Goal: Information Seeking & Learning: Learn about a topic

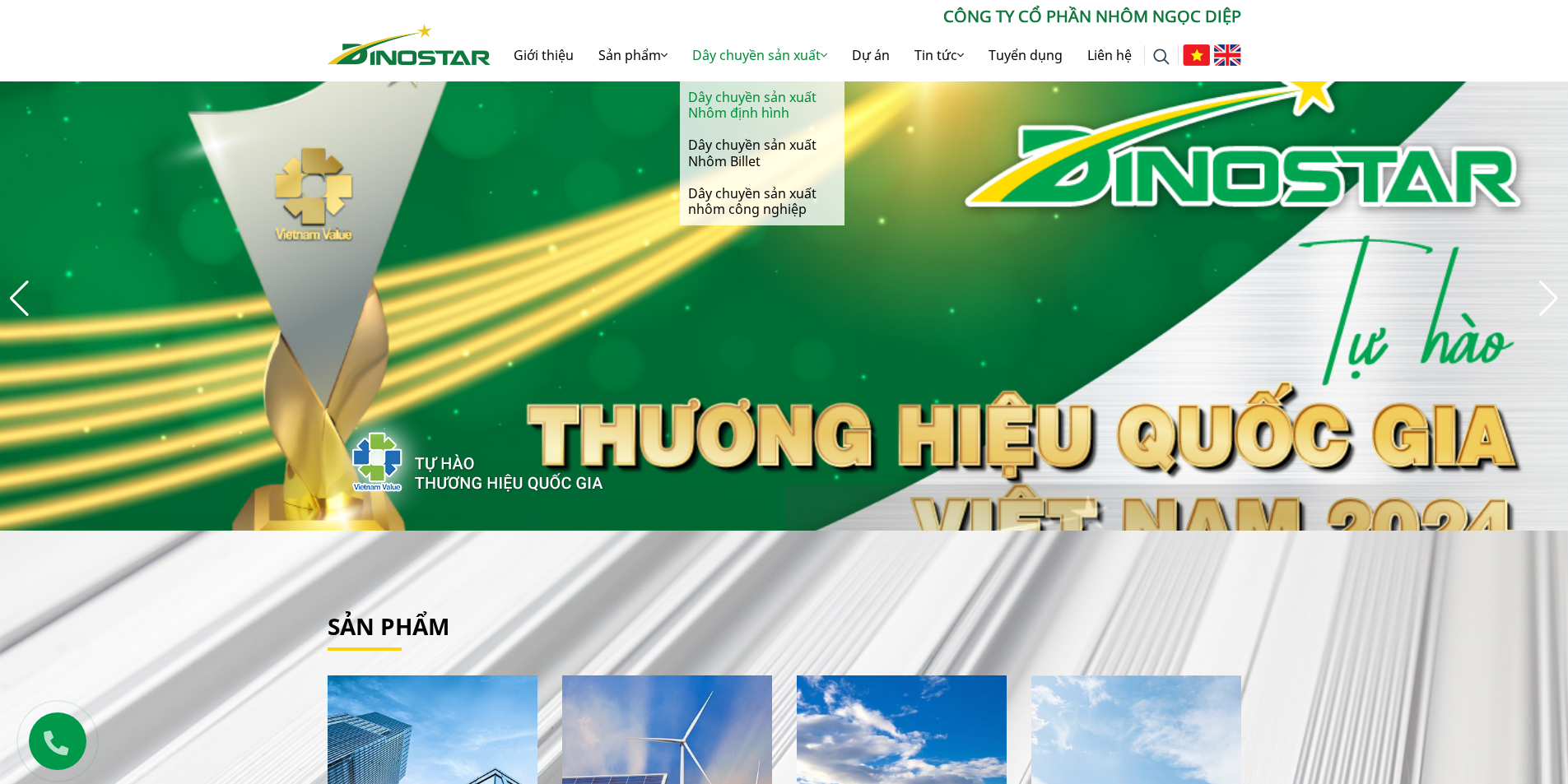
click at [769, 104] on link "Dây chuyền sản xuất Nhôm định hình" at bounding box center [762, 105] width 164 height 48
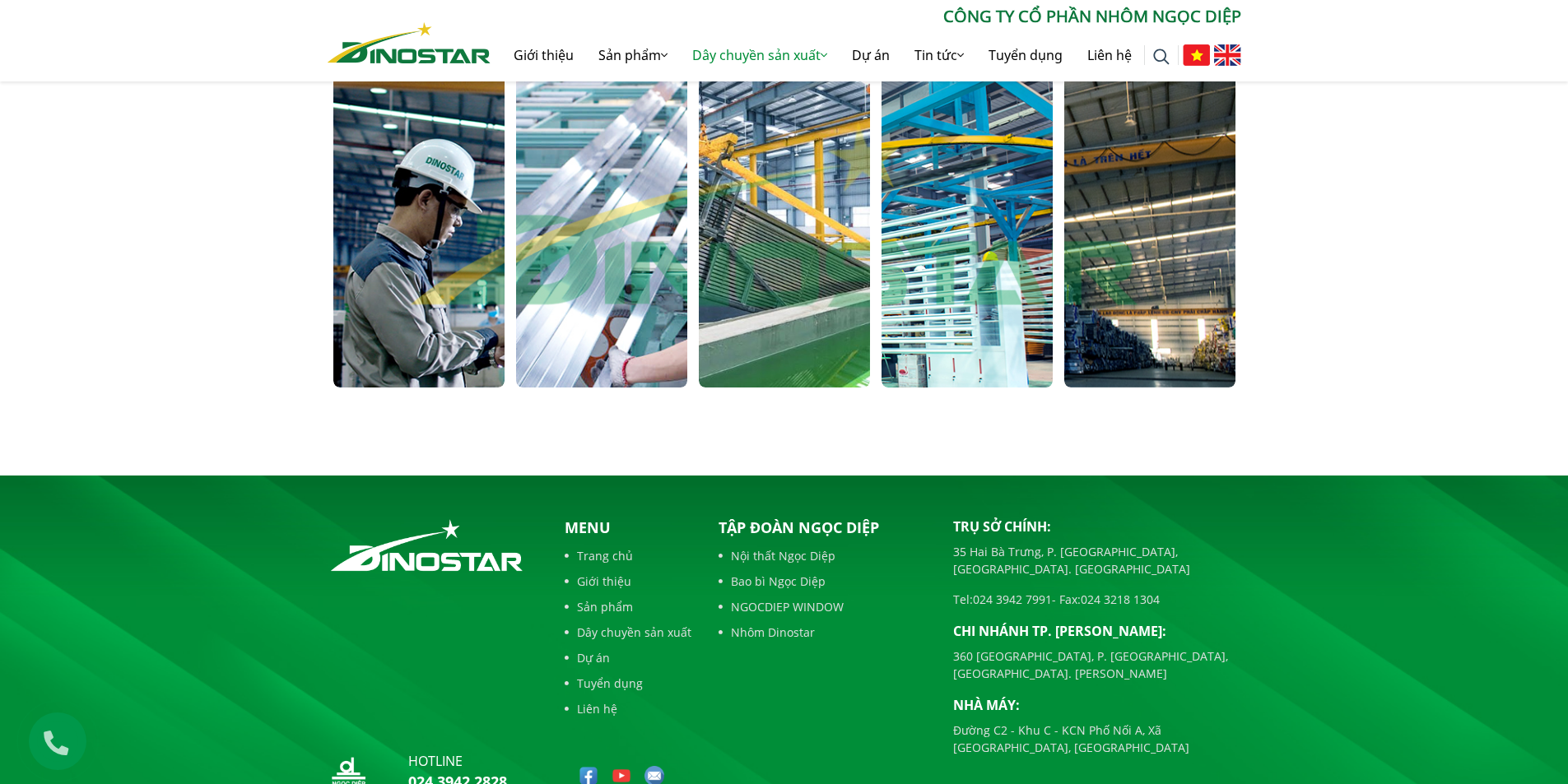
scroll to position [784, 0]
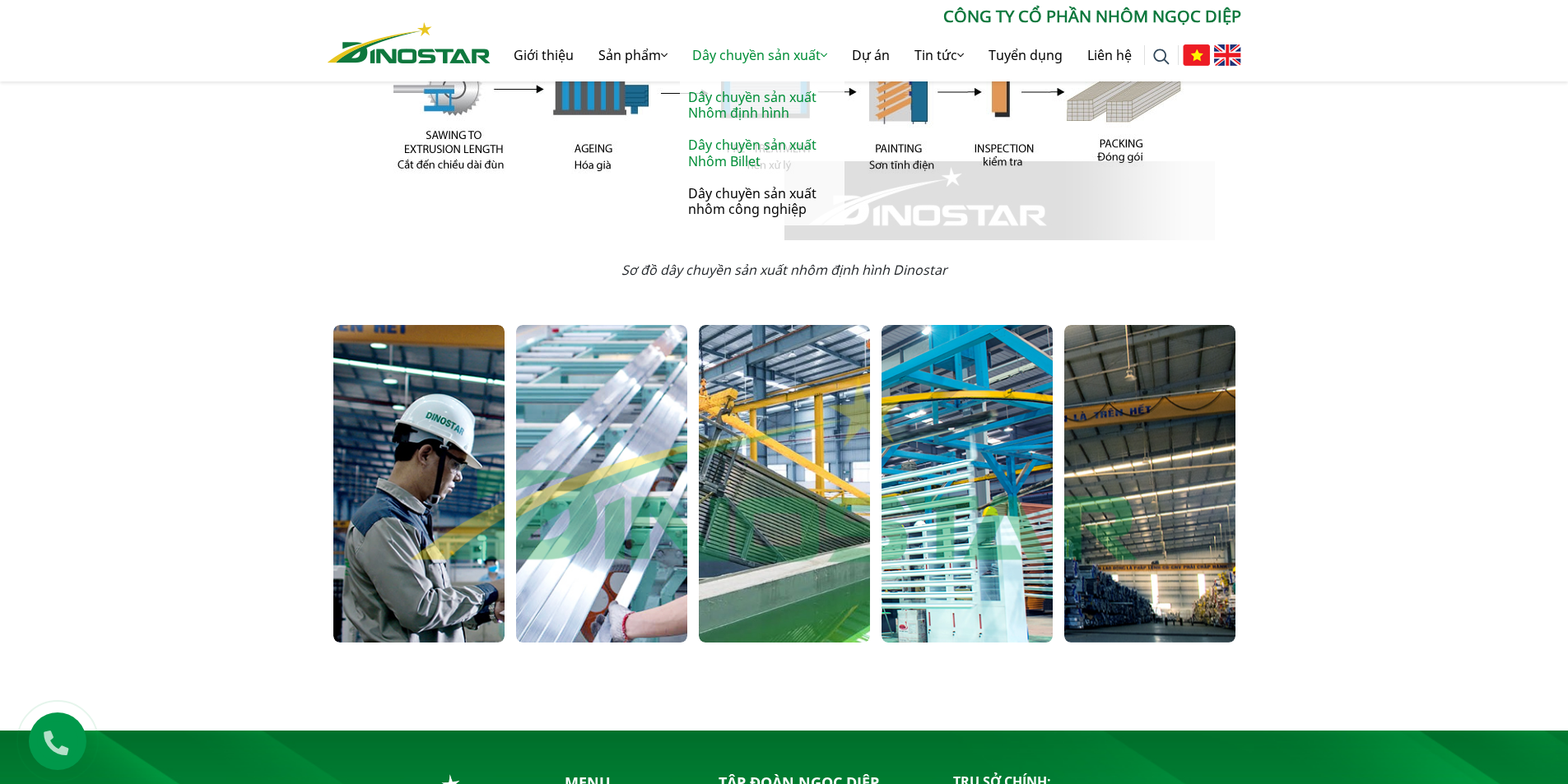
click at [757, 155] on link "Dây chuyền sản xuất Nhôm Billet" at bounding box center [762, 153] width 164 height 48
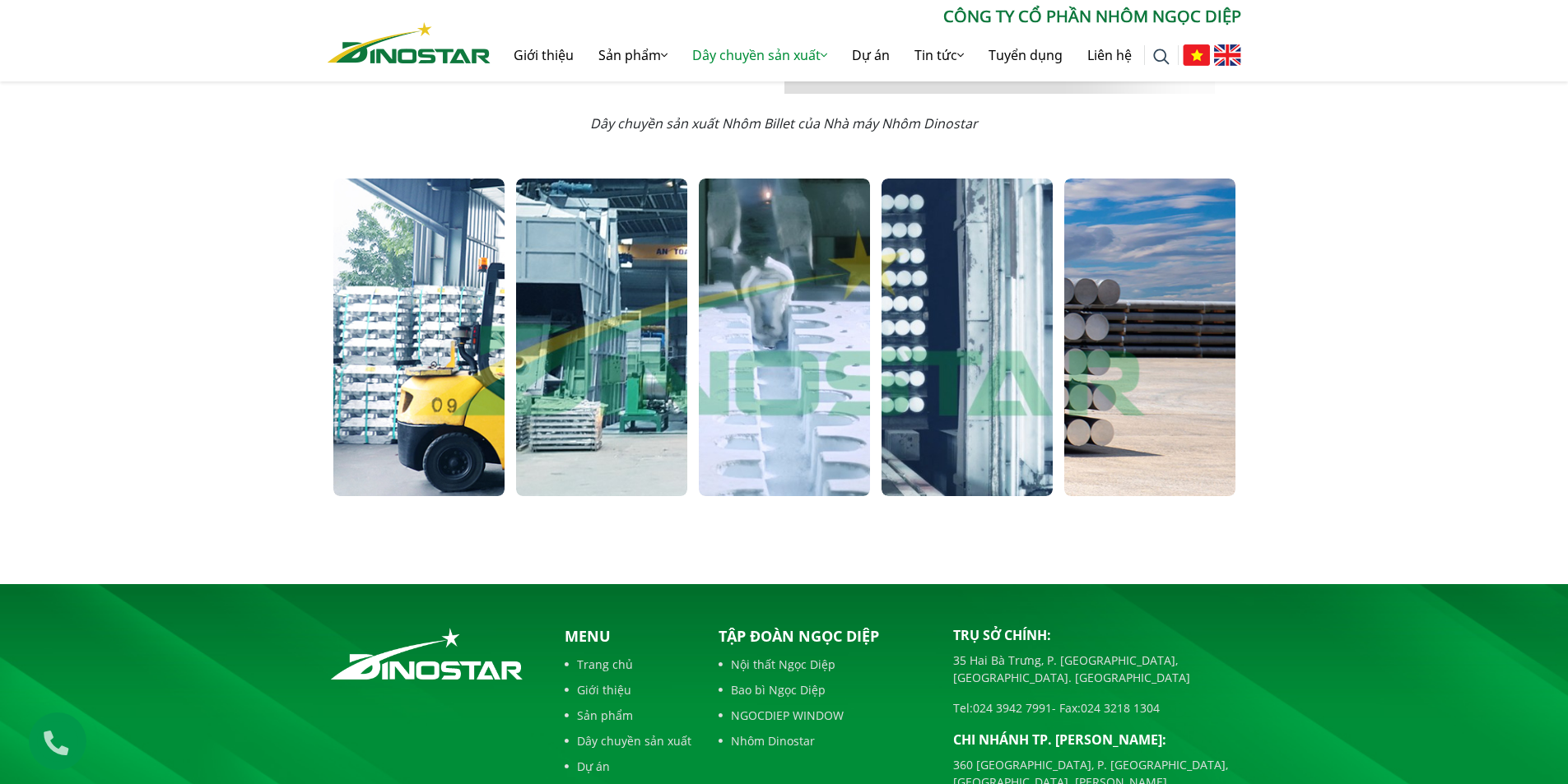
scroll to position [1234, 0]
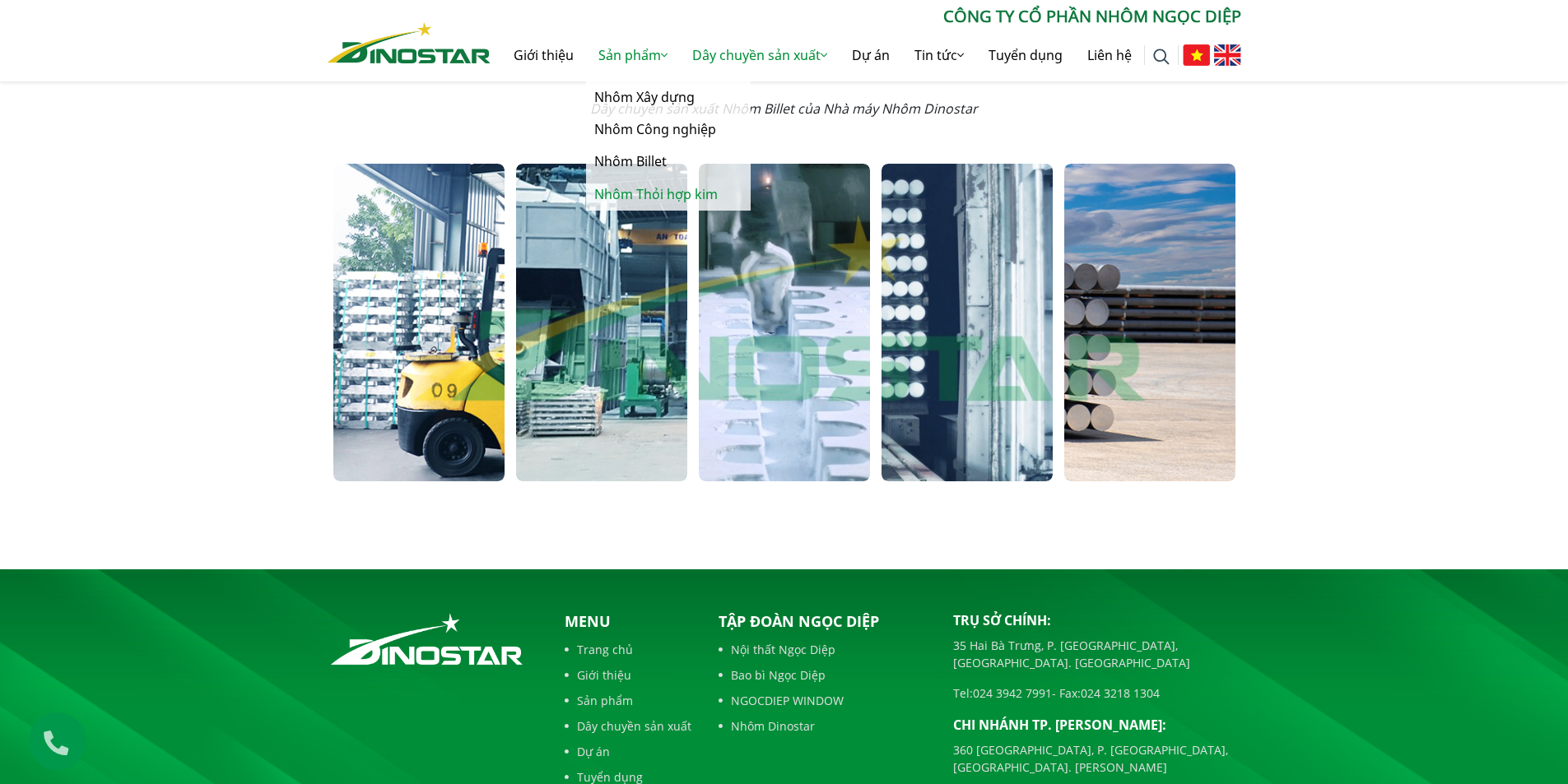
click at [659, 202] on link "Nhôm Thỏi hợp kim" at bounding box center [668, 194] width 164 height 32
click at [637, 131] on link "Nhôm Công nghiệp" at bounding box center [668, 130] width 164 height 32
click at [637, 96] on link "Nhôm Xây dựng" at bounding box center [668, 98] width 164 height 32
click at [636, 167] on link "Nhôm Billet" at bounding box center [668, 161] width 164 height 32
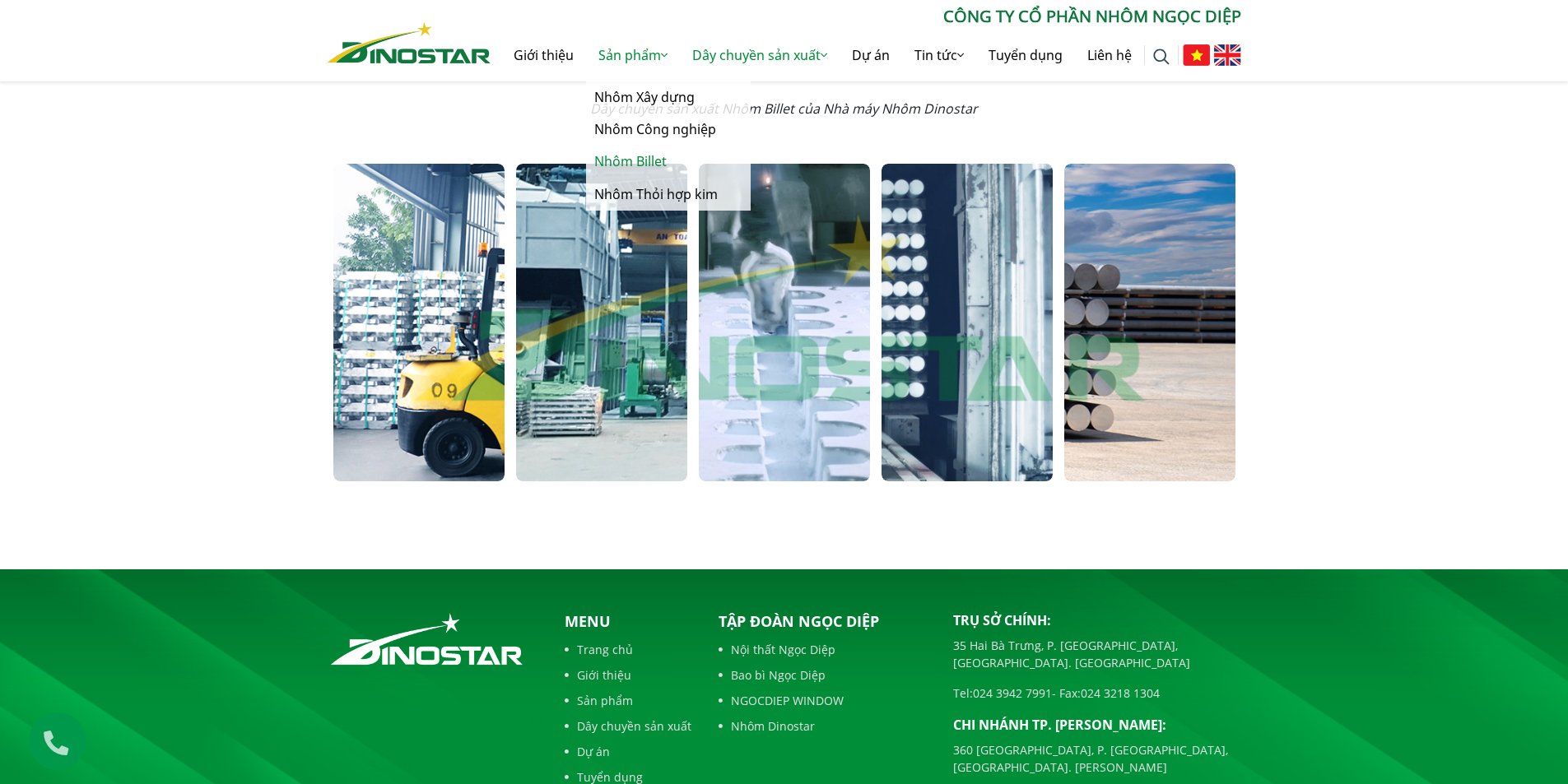
click at [636, 167] on link "Nhôm Billet" at bounding box center [668, 161] width 164 height 32
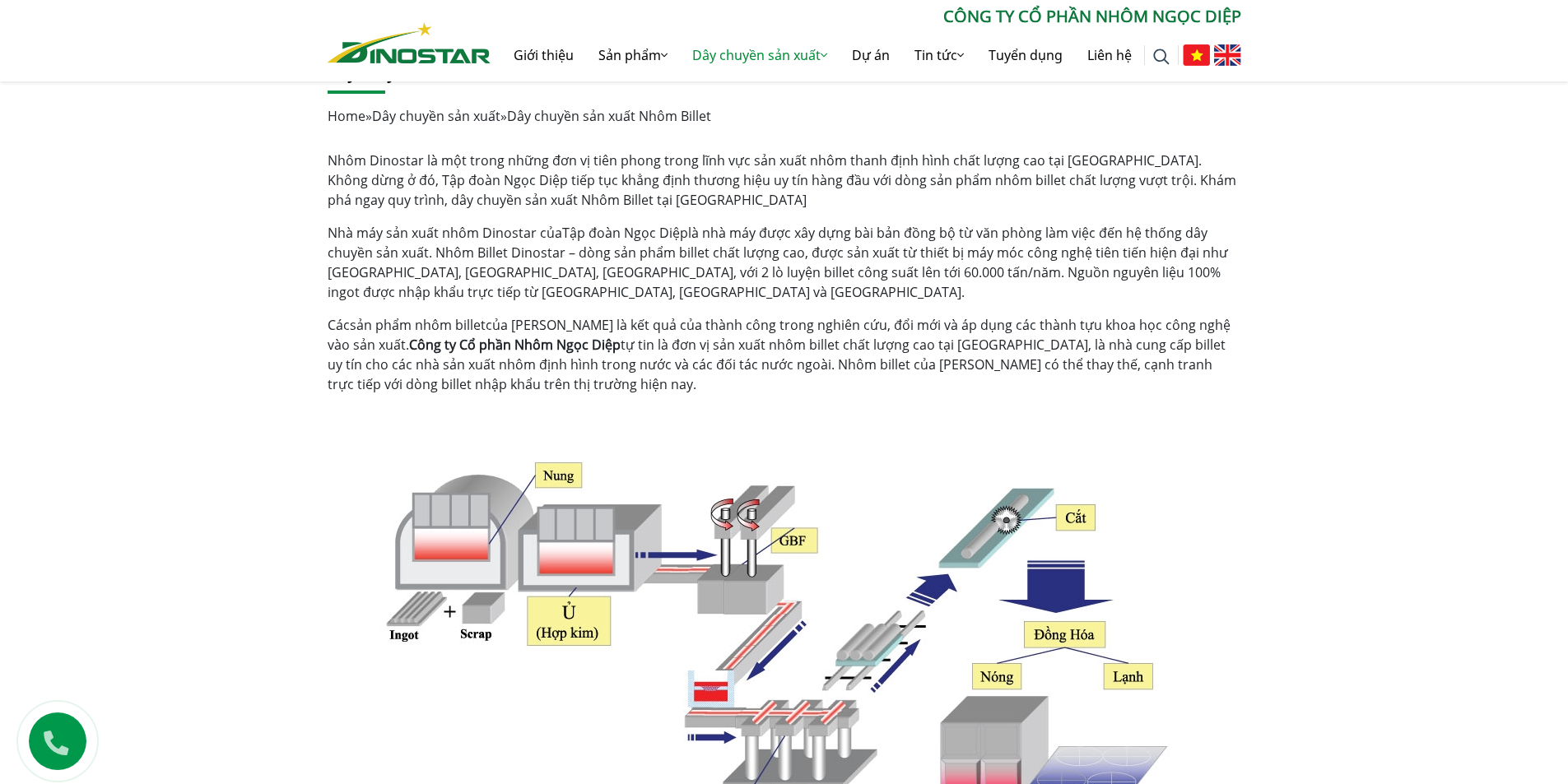
scroll to position [250, 0]
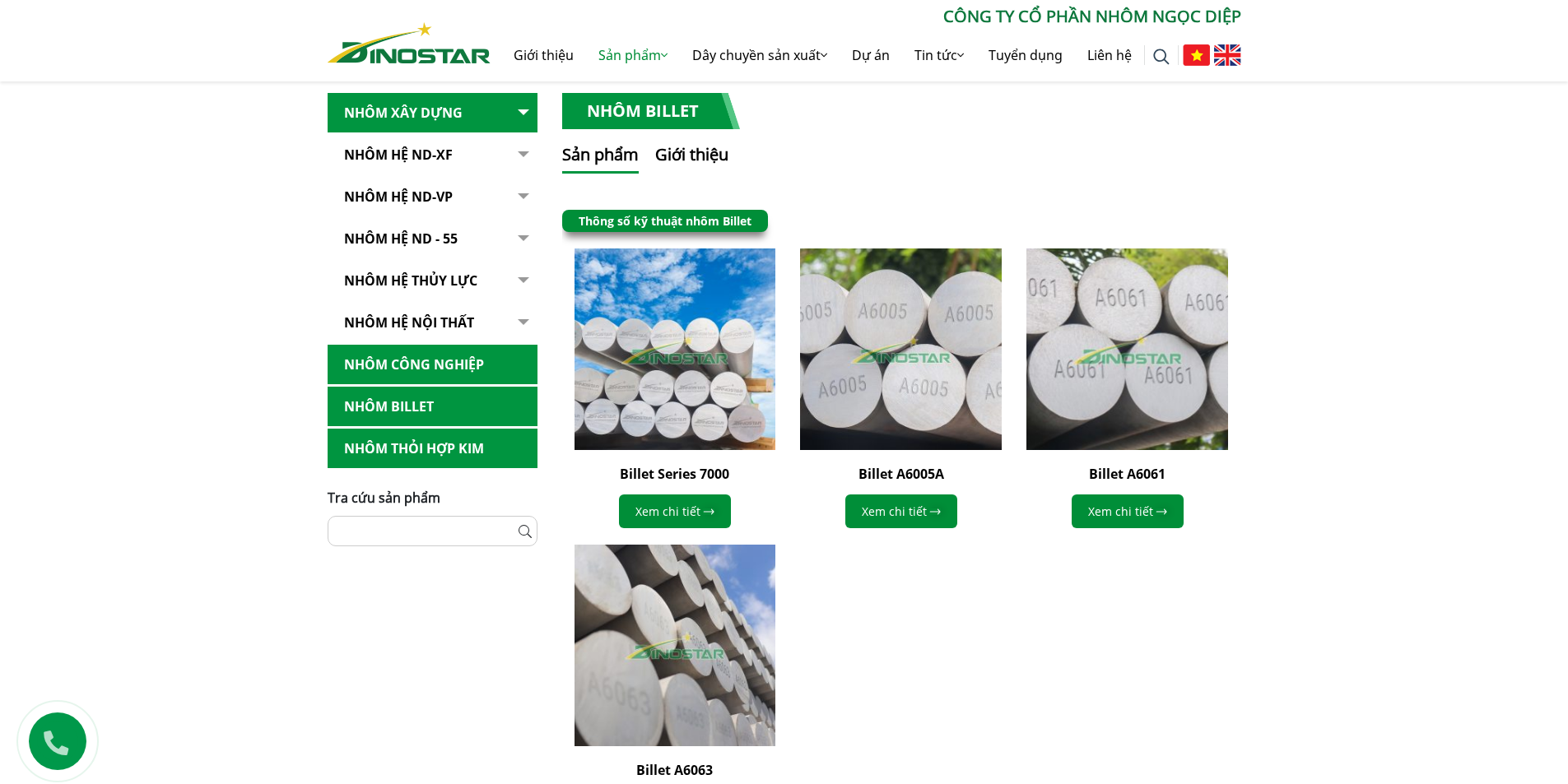
scroll to position [329, 0]
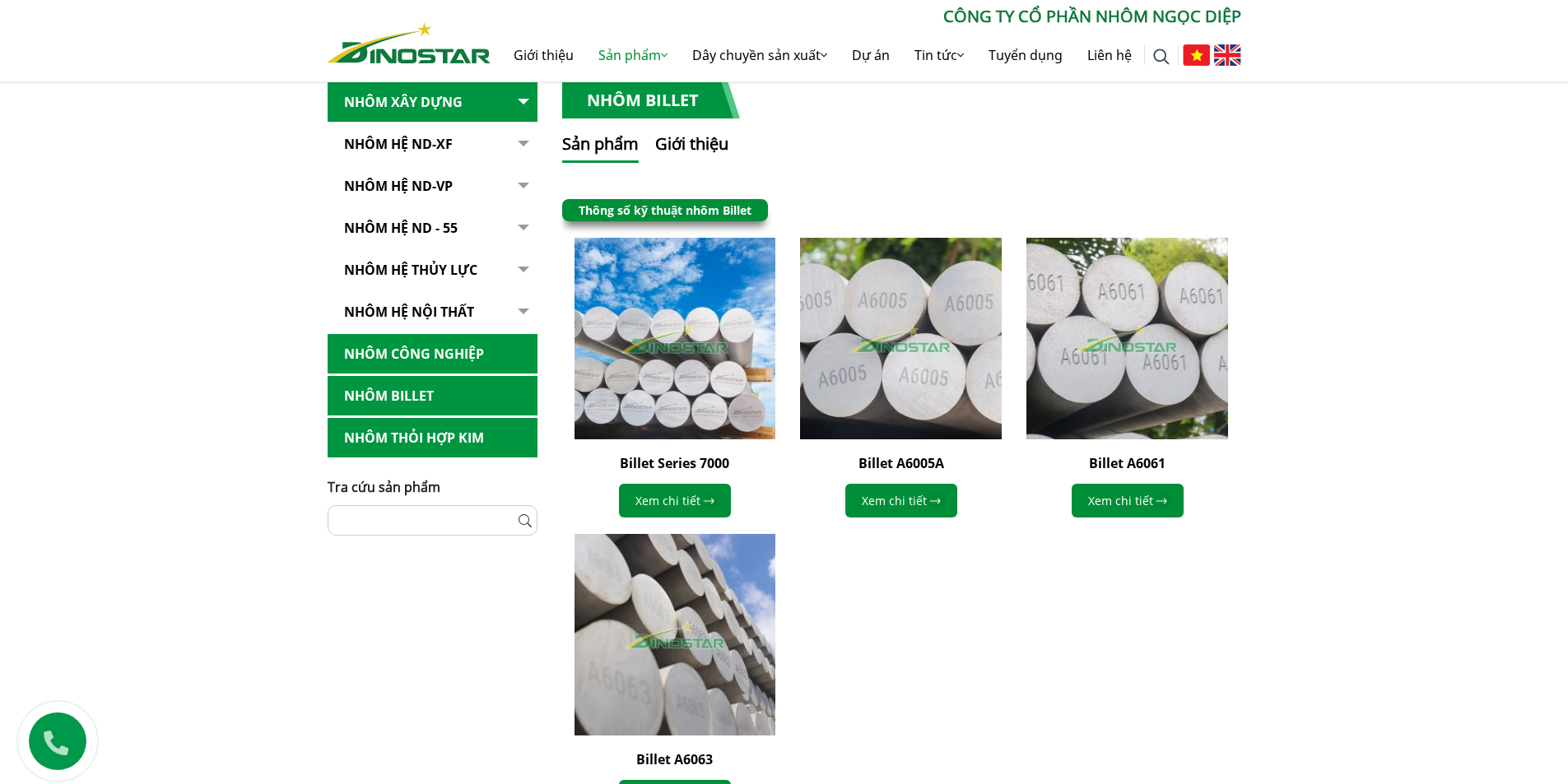
click at [424, 265] on link "Nhôm hệ thủy lực" at bounding box center [432, 269] width 210 height 40
click at [427, 314] on link "Nhôm hệ nội thất" at bounding box center [432, 312] width 210 height 40
click at [452, 321] on link "Nhôm hệ nội thất" at bounding box center [432, 312] width 210 height 40
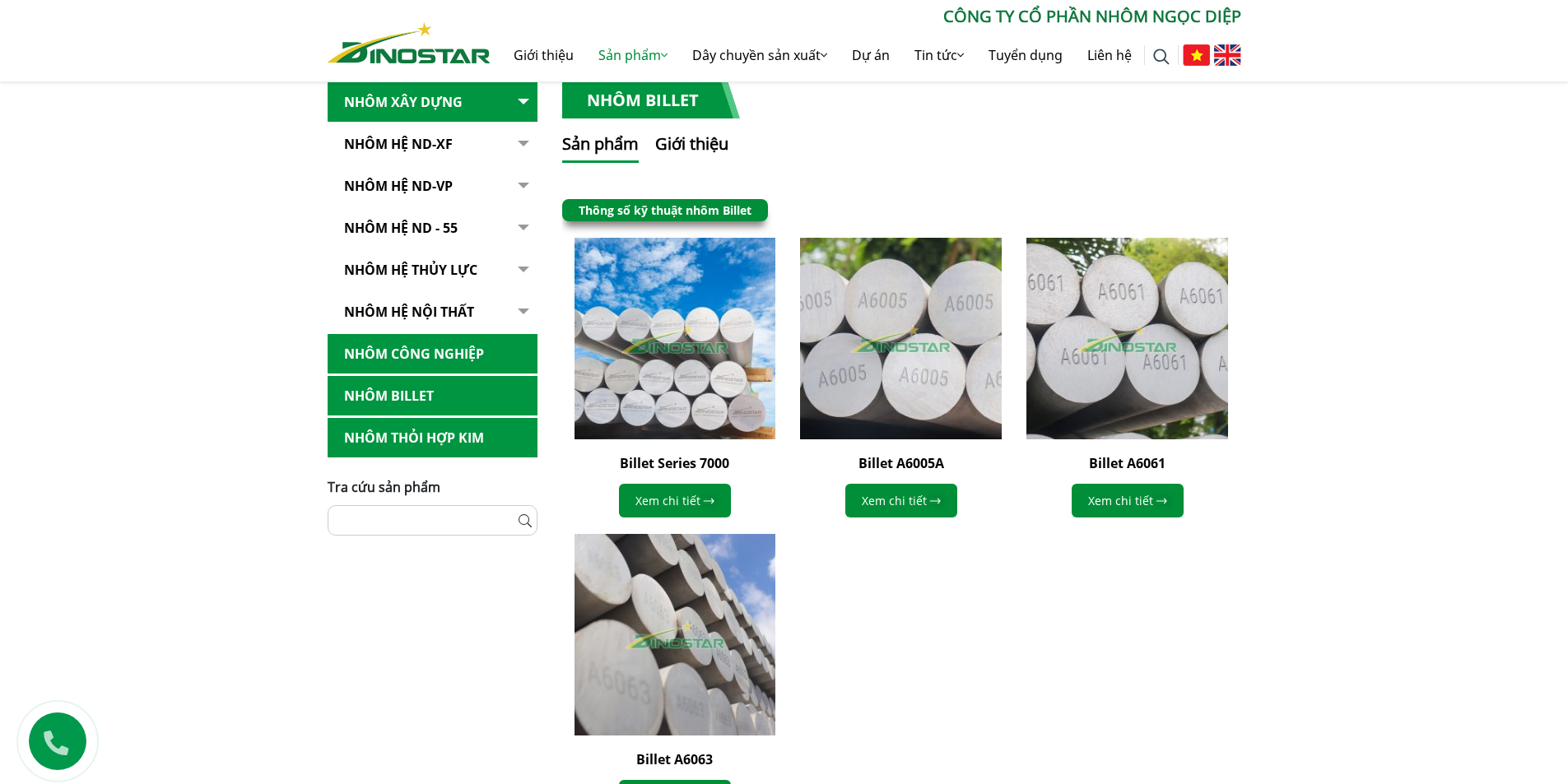
click at [392, 310] on link "Nhôm hệ nội thất" at bounding box center [432, 312] width 210 height 40
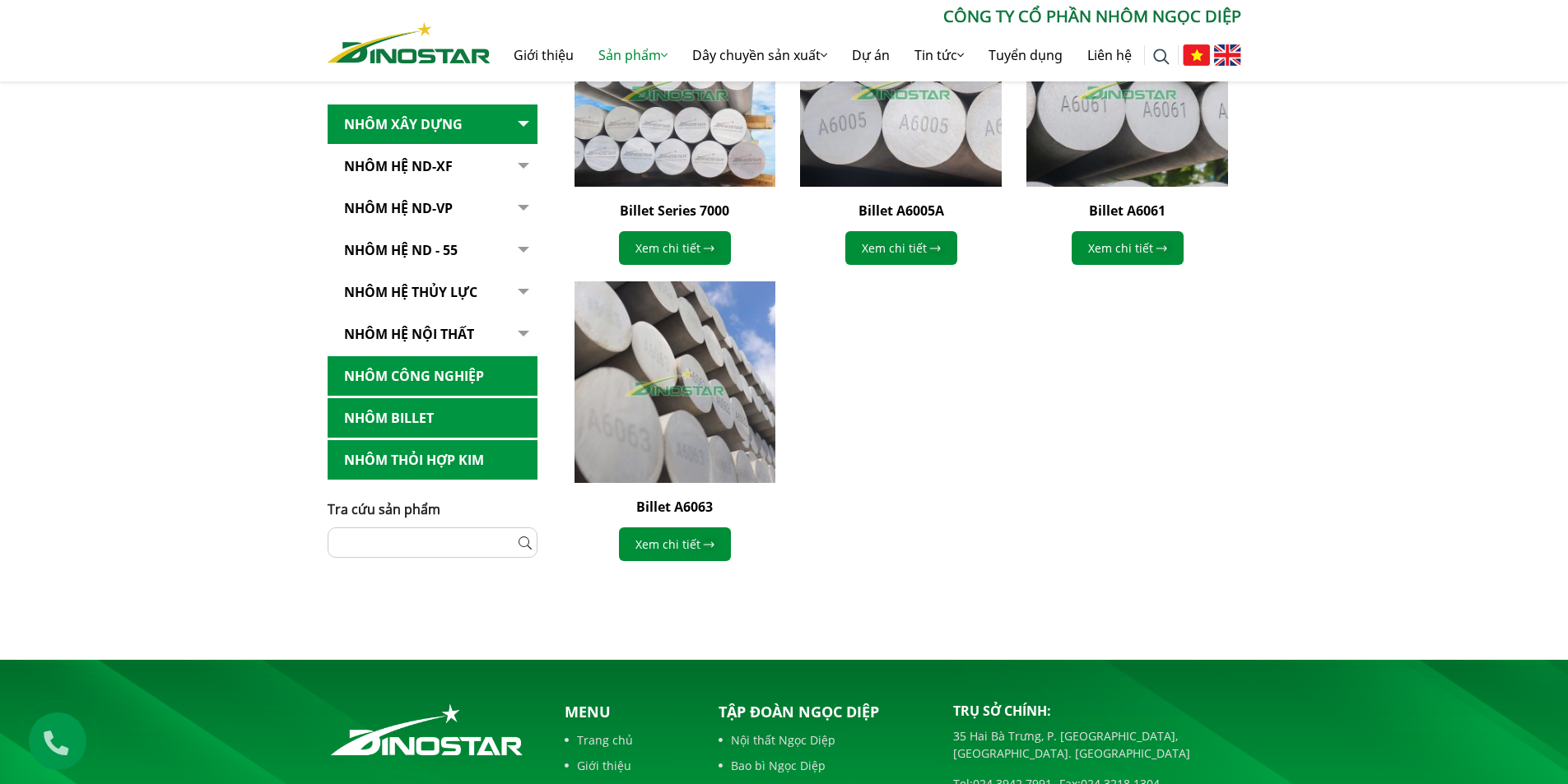
scroll to position [576, 0]
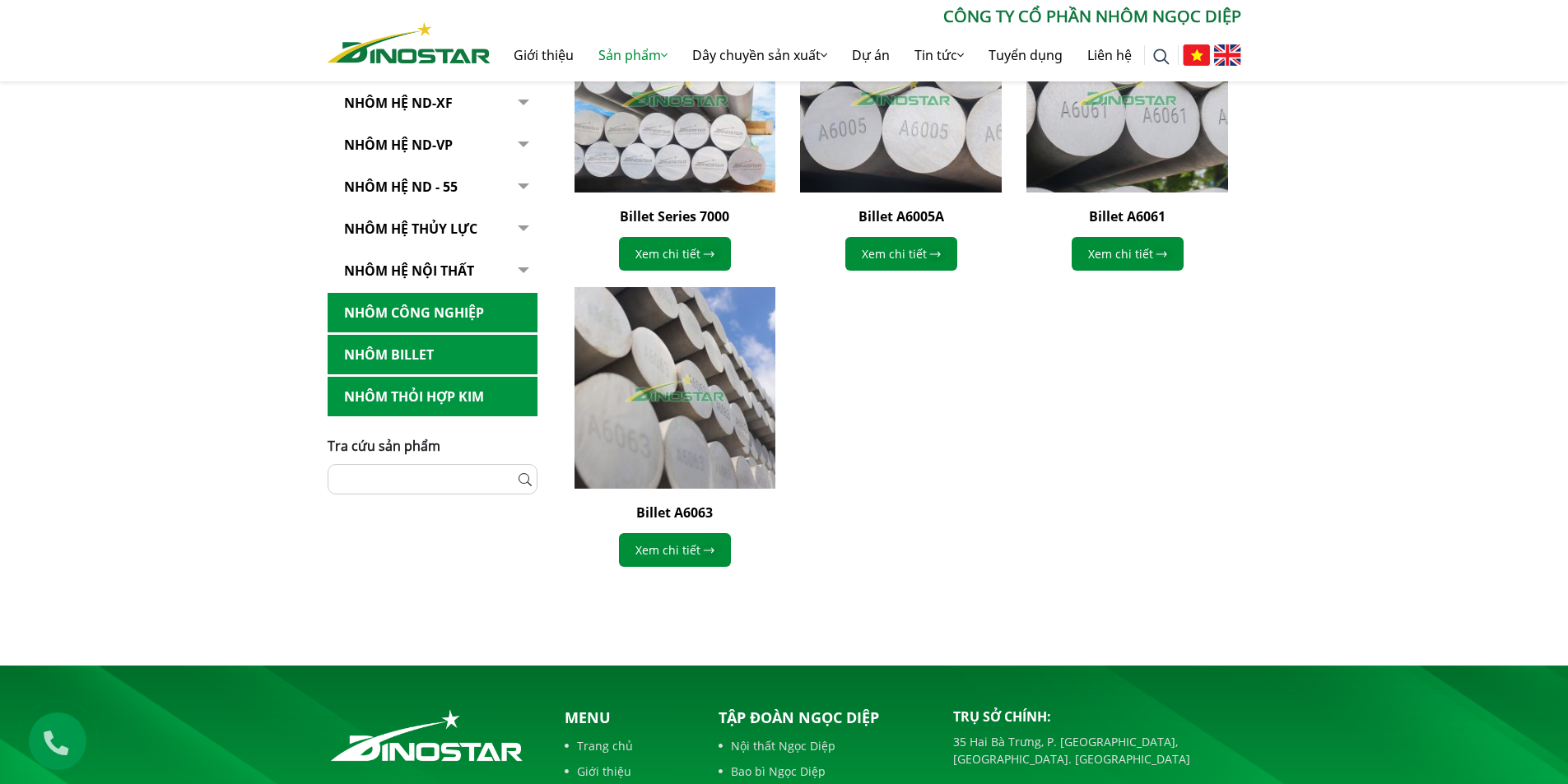
click at [494, 262] on link "Nhôm hệ nội thất" at bounding box center [432, 270] width 210 height 40
click at [524, 272] on button "button" at bounding box center [520, 270] width 33 height 40
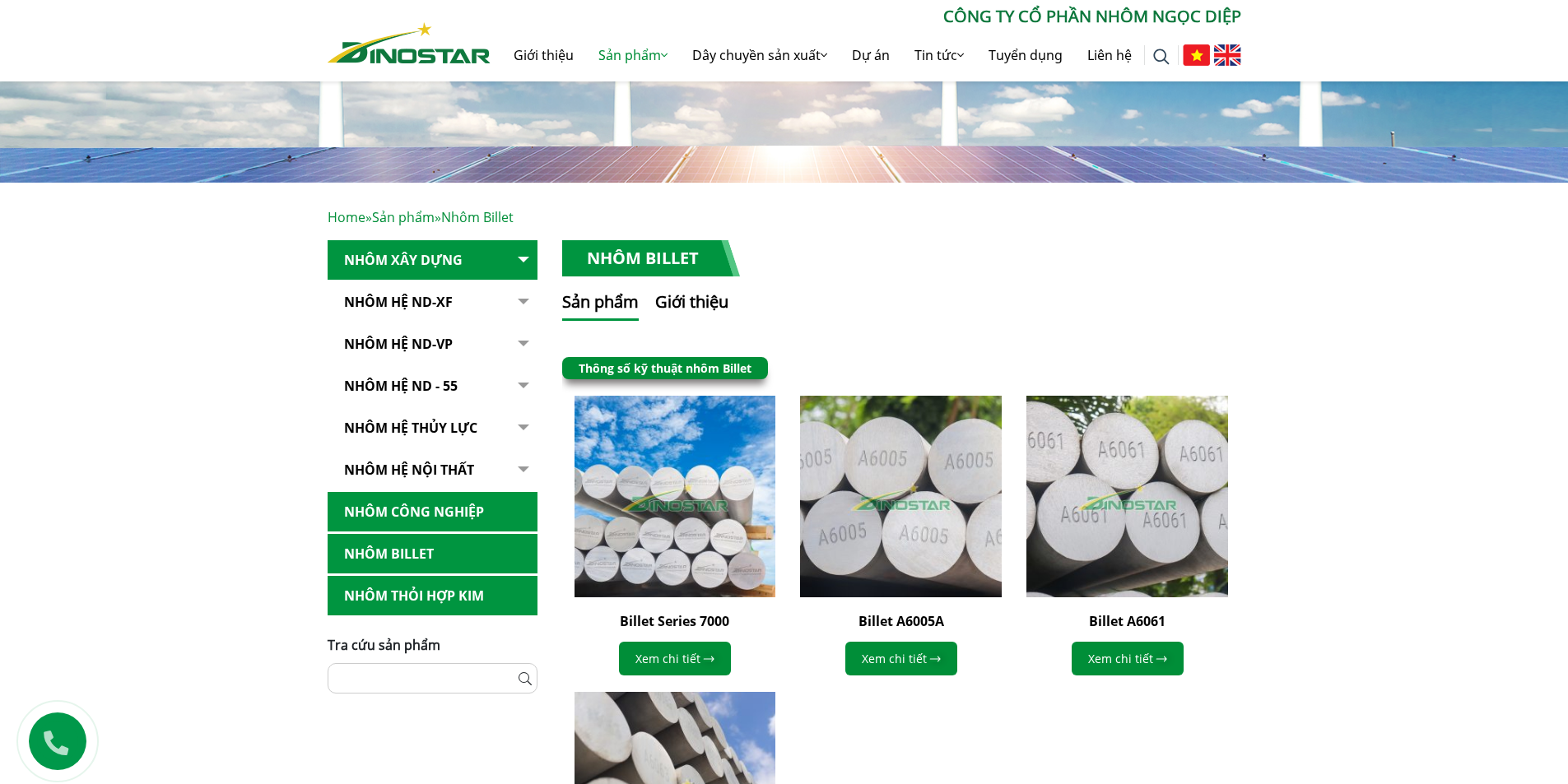
scroll to position [164, 0]
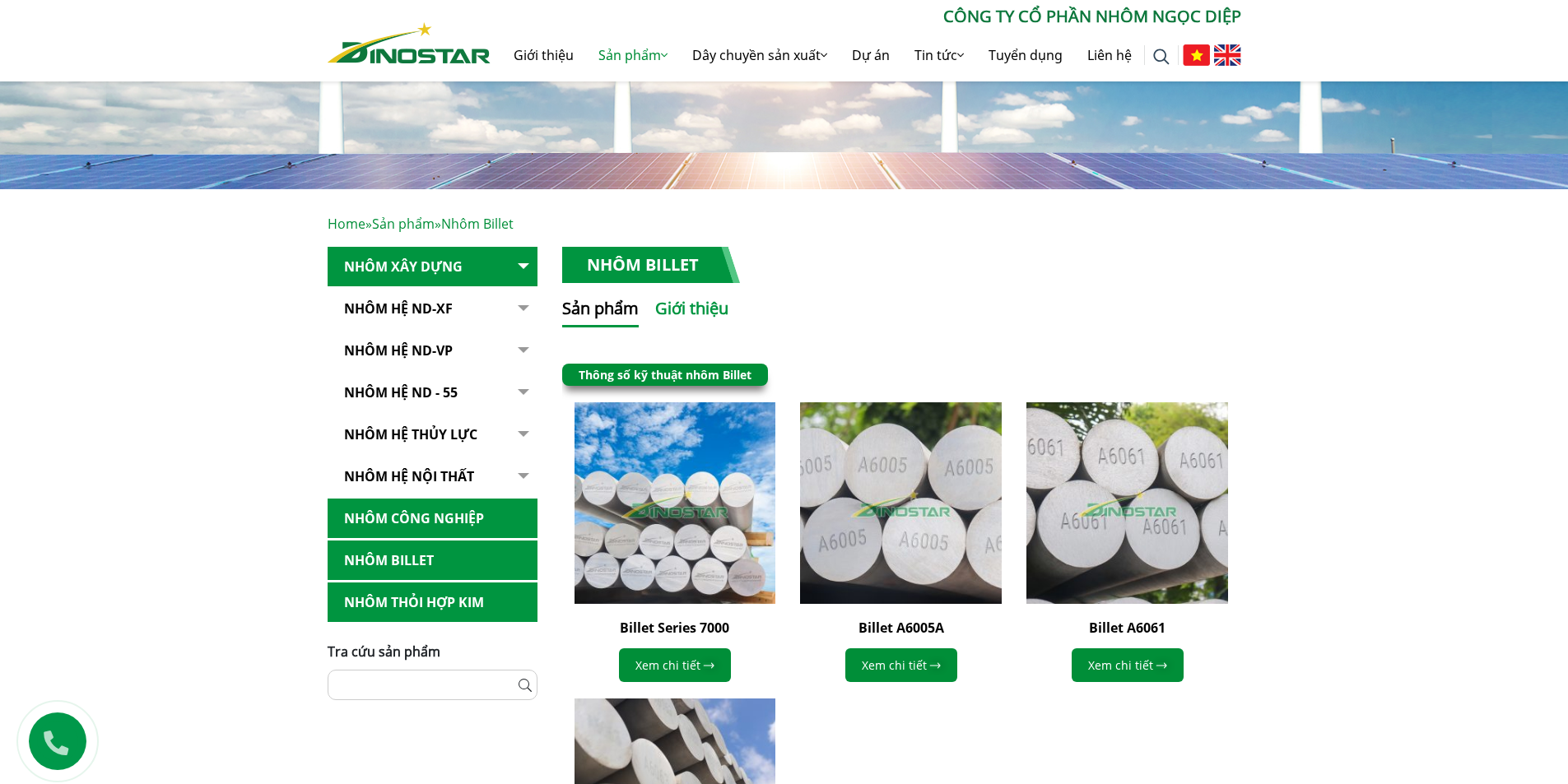
click at [669, 316] on button "Giới thiệu" at bounding box center [691, 311] width 73 height 31
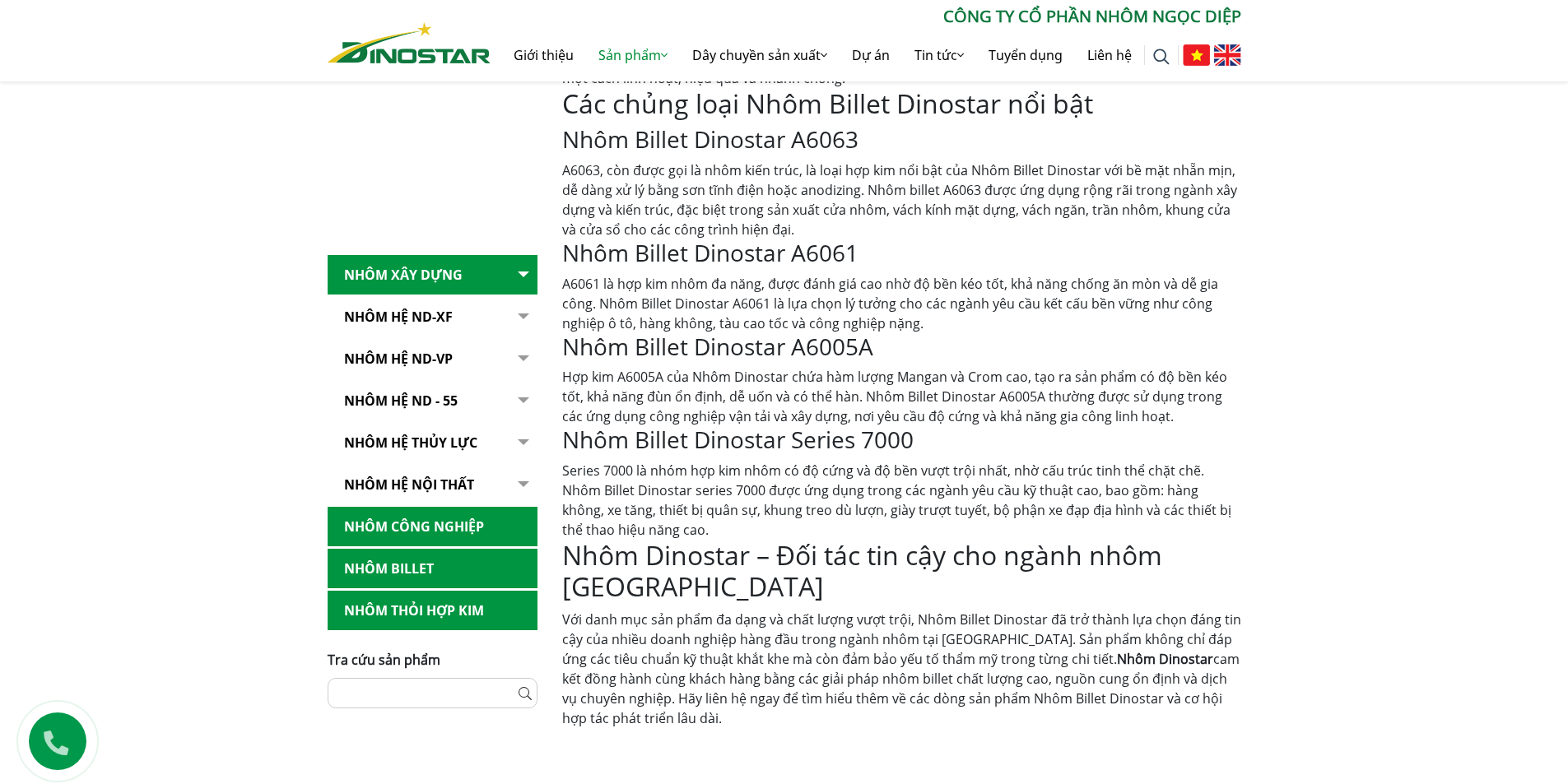
scroll to position [556, 0]
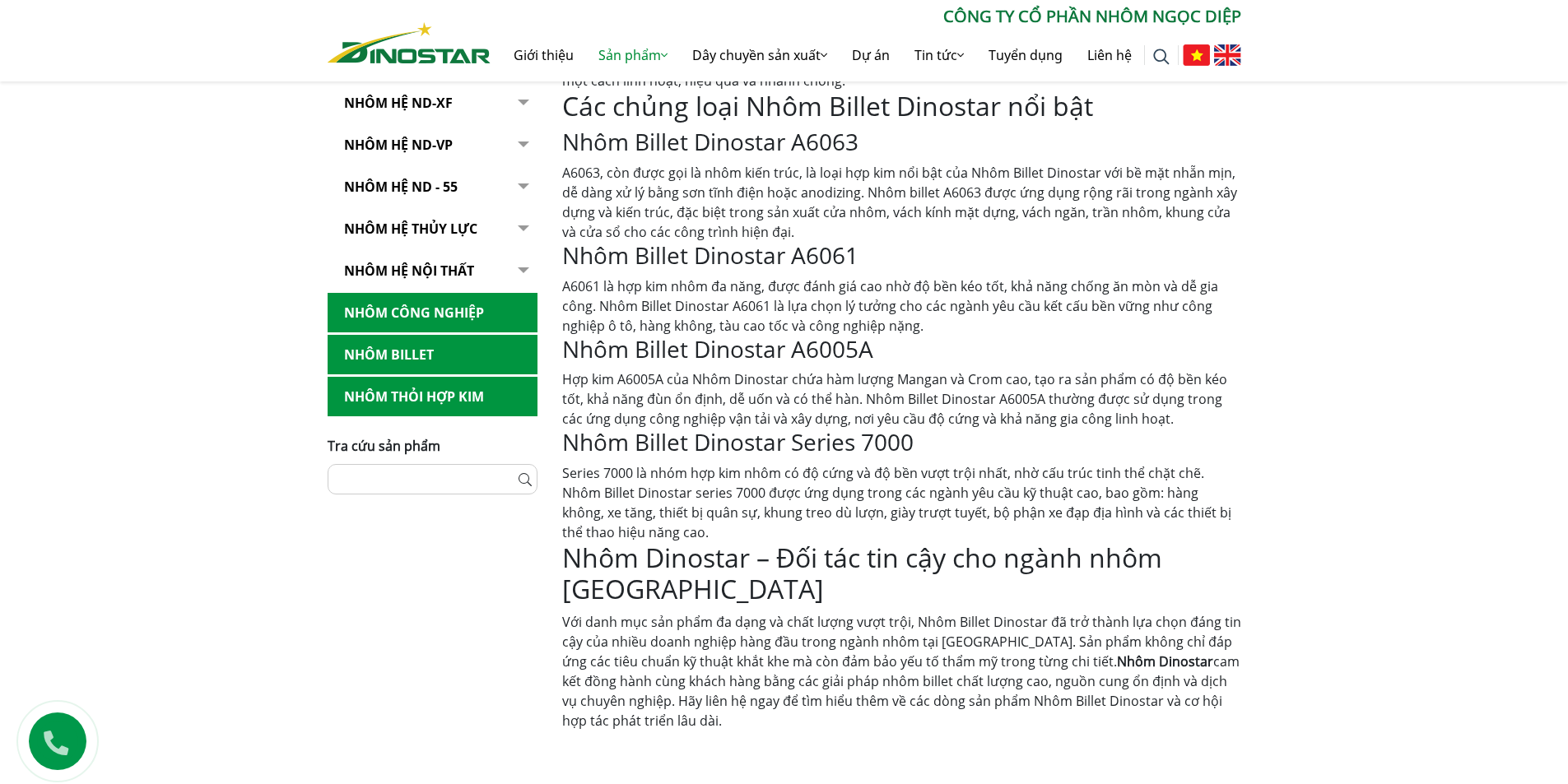
click at [395, 272] on link "Nhôm hệ nội thất" at bounding box center [432, 270] width 210 height 40
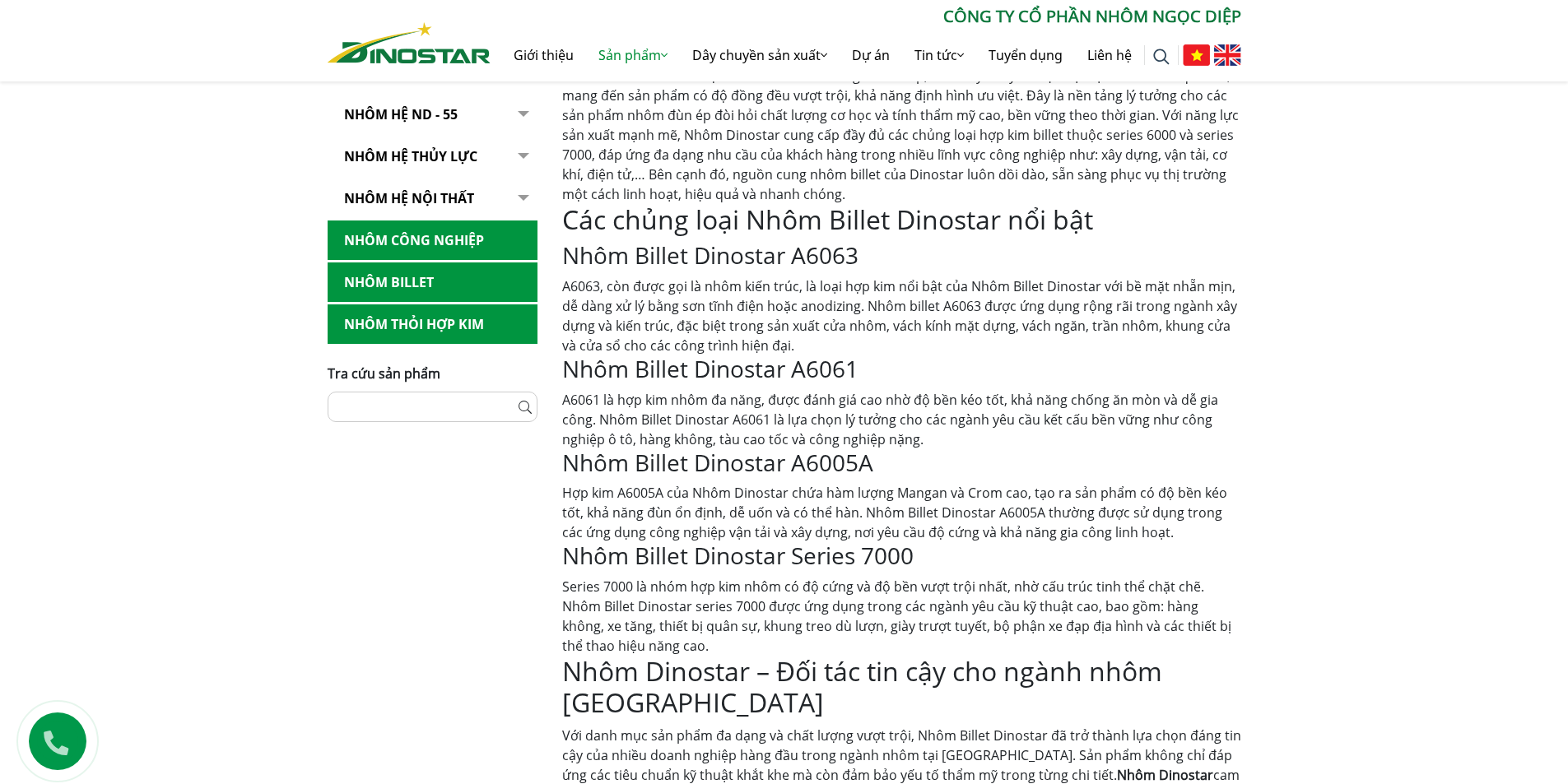
scroll to position [309, 0]
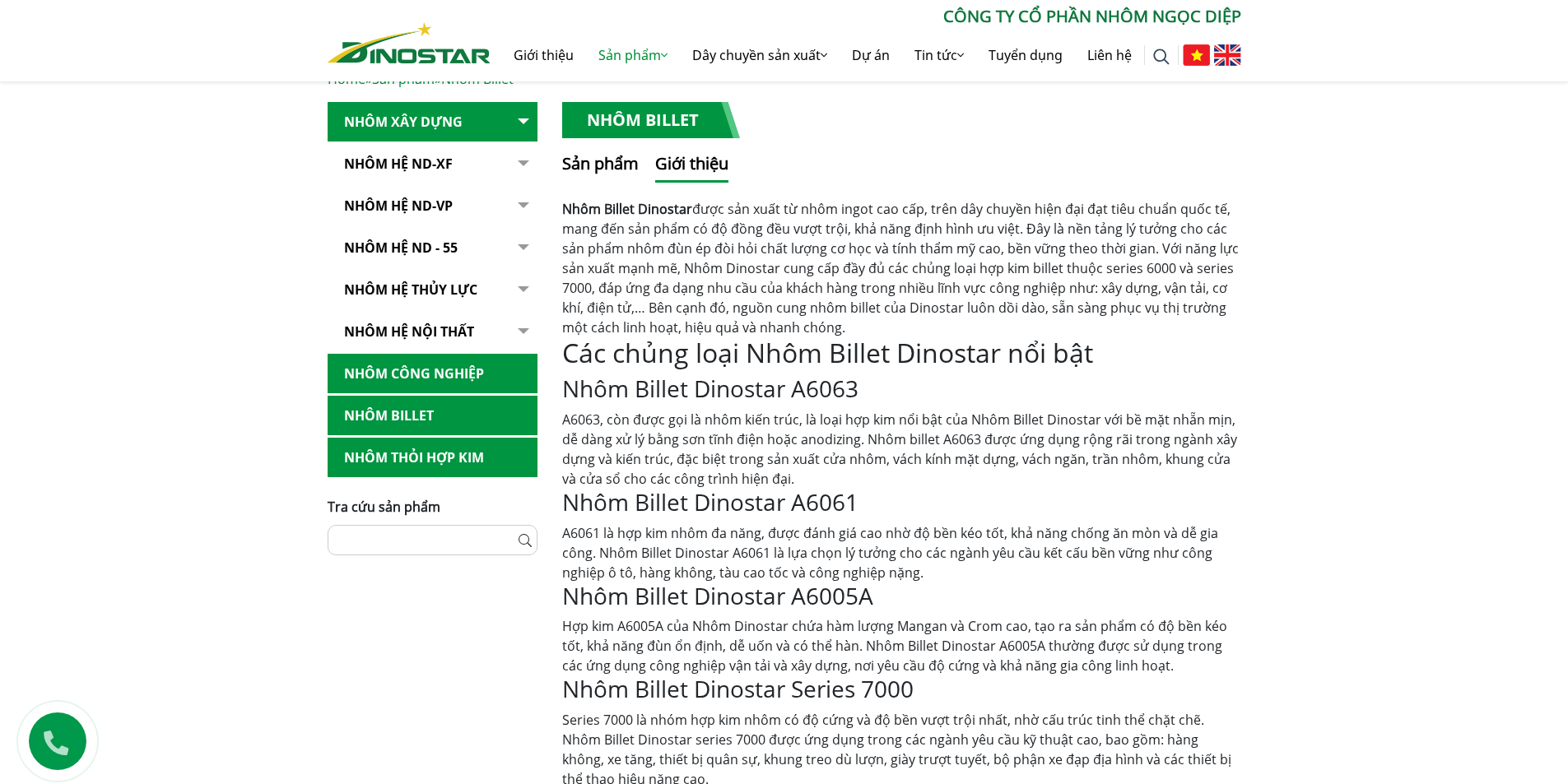
click at [520, 116] on button "button" at bounding box center [520, 227] width 33 height 250
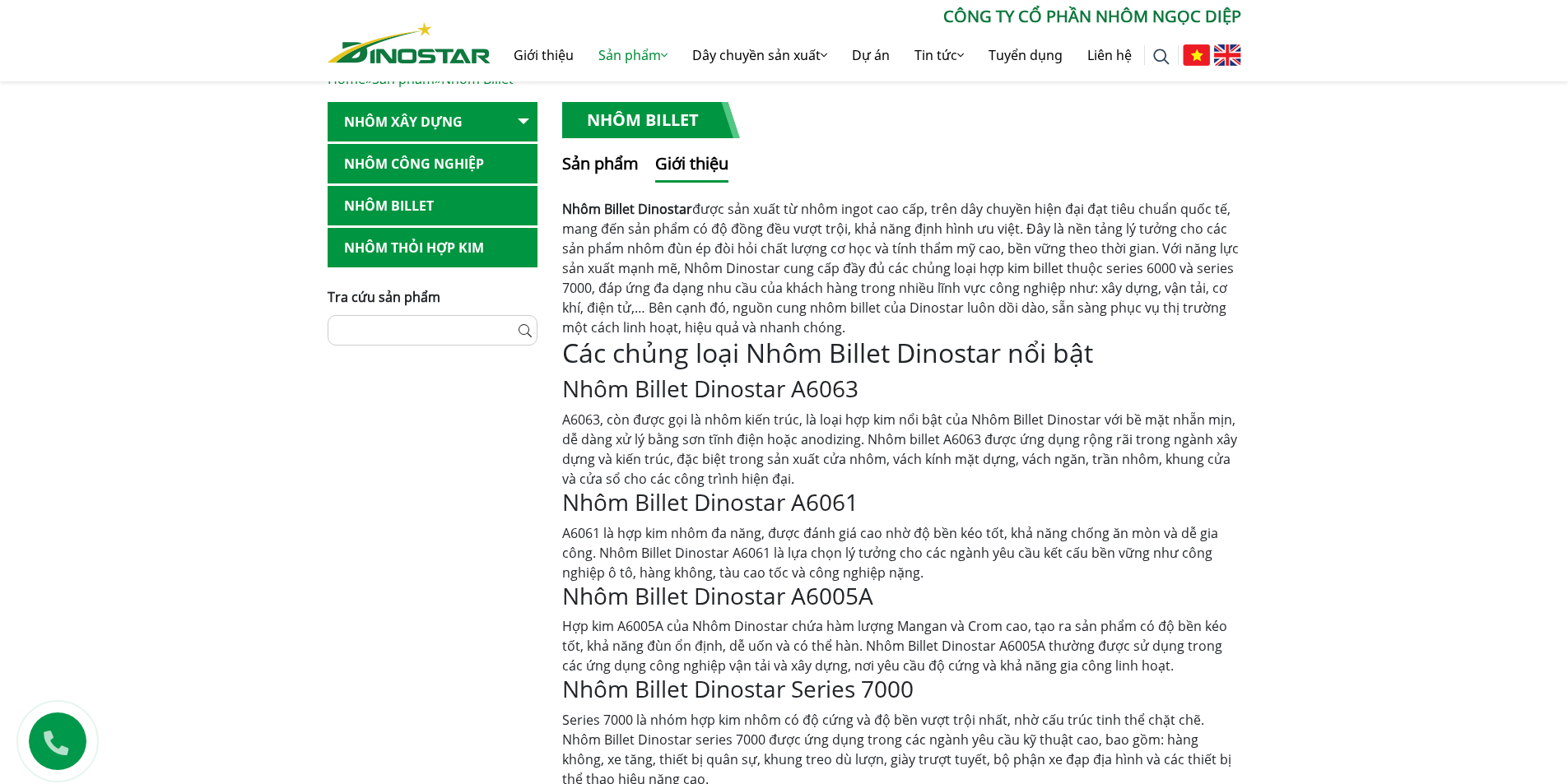
click at [524, 122] on button "button" at bounding box center [520, 122] width 33 height 40
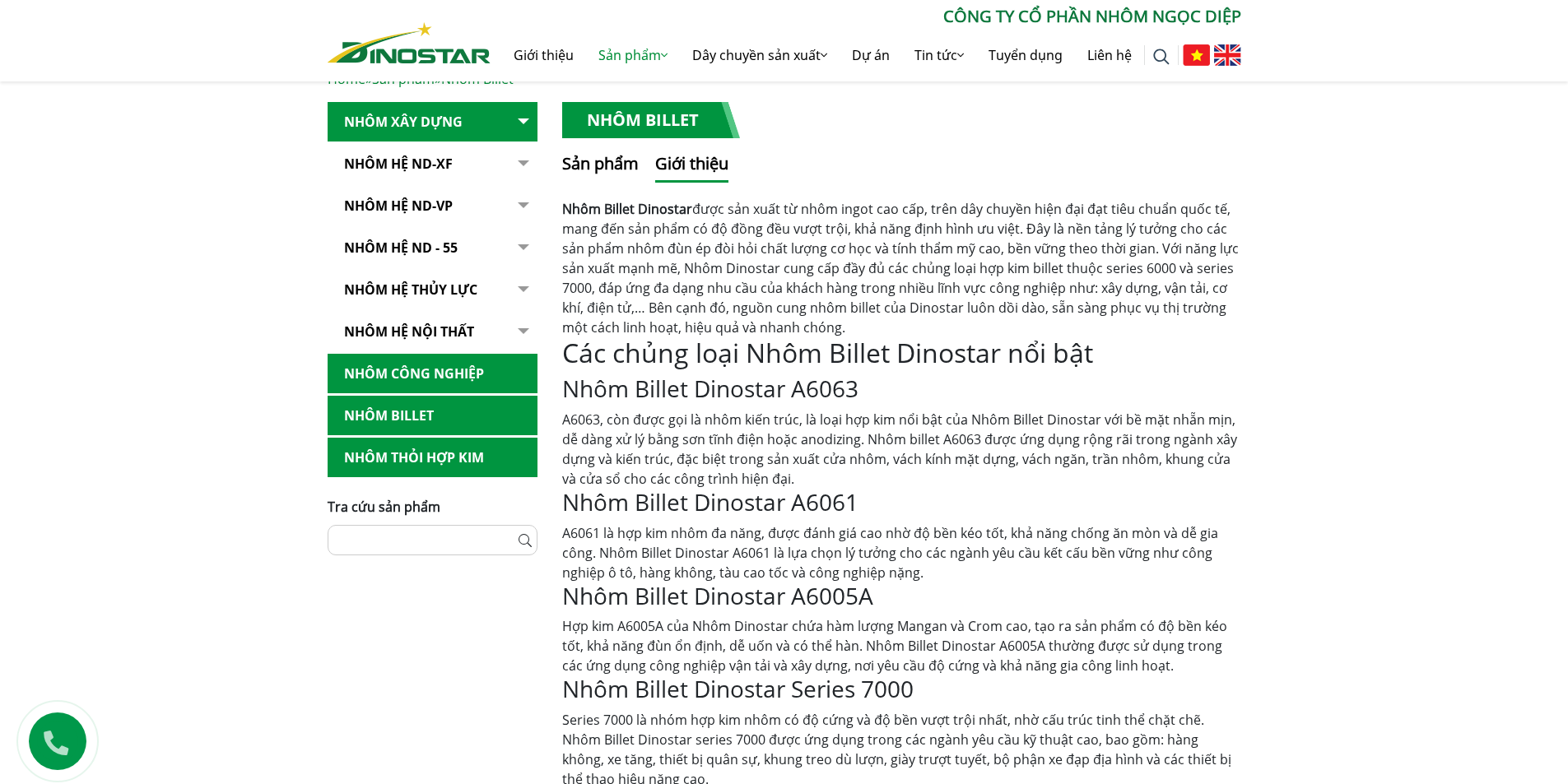
click at [408, 330] on link "Nhôm hệ nội thất" at bounding box center [432, 331] width 210 height 40
click at [526, 332] on button "button" at bounding box center [520, 331] width 33 height 40
click at [462, 332] on link "Nhôm hệ nội thất" at bounding box center [432, 331] width 210 height 40
drag, startPoint x: 601, startPoint y: 160, endPoint x: 609, endPoint y: 164, distance: 8.9
click at [601, 160] on button "Sản phẩm" at bounding box center [599, 166] width 76 height 31
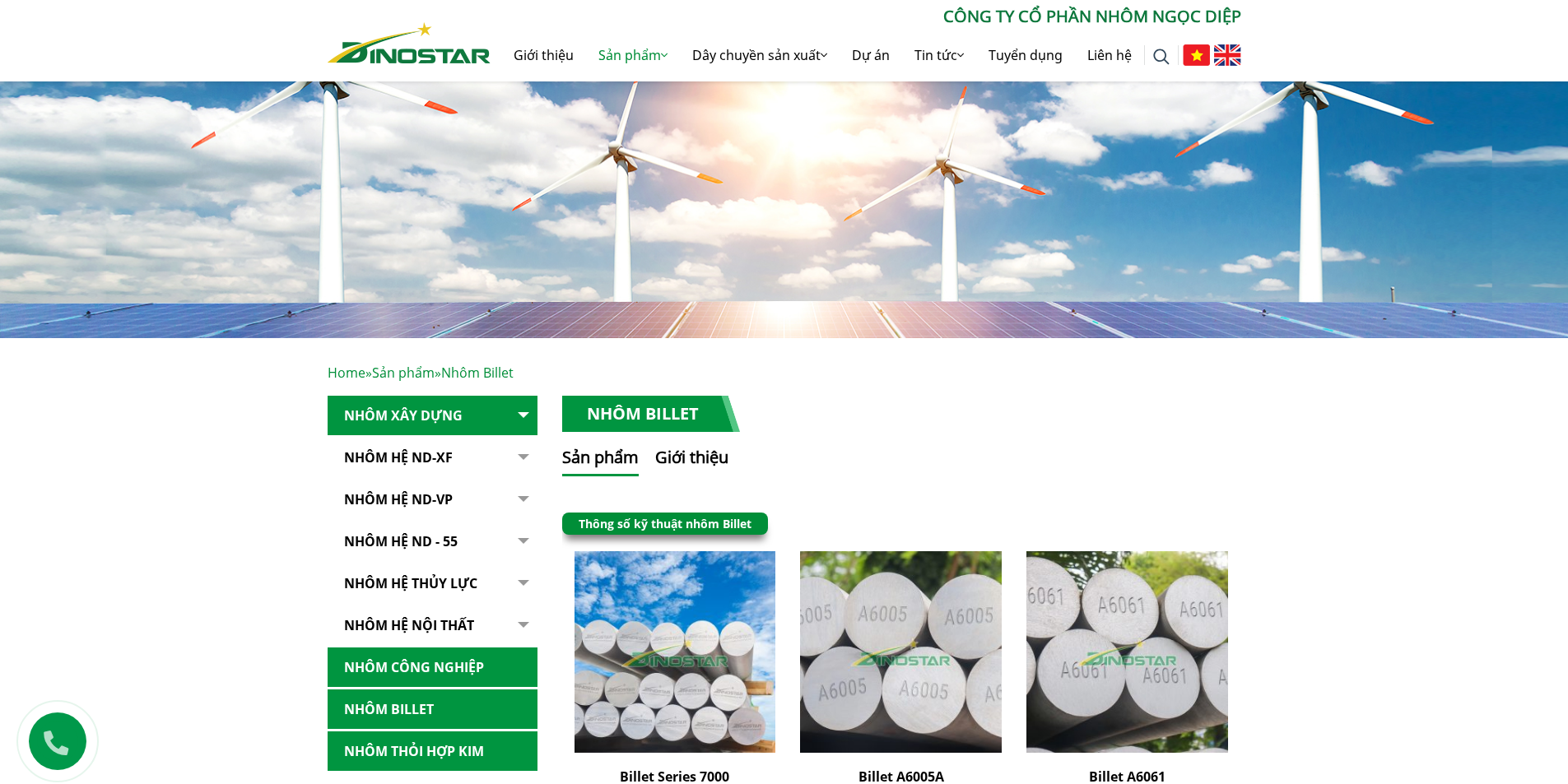
scroll to position [0, 0]
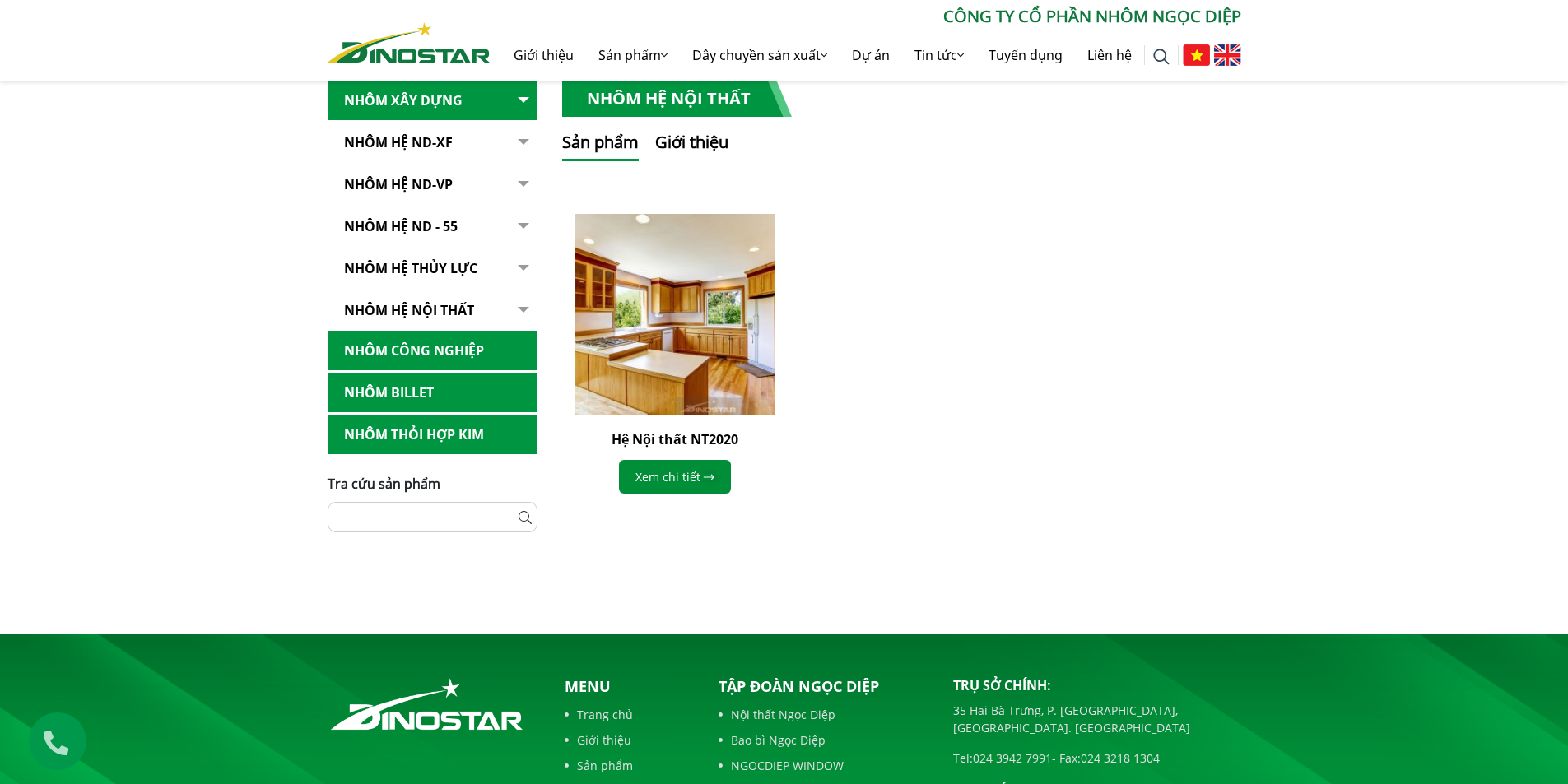
scroll to position [329, 0]
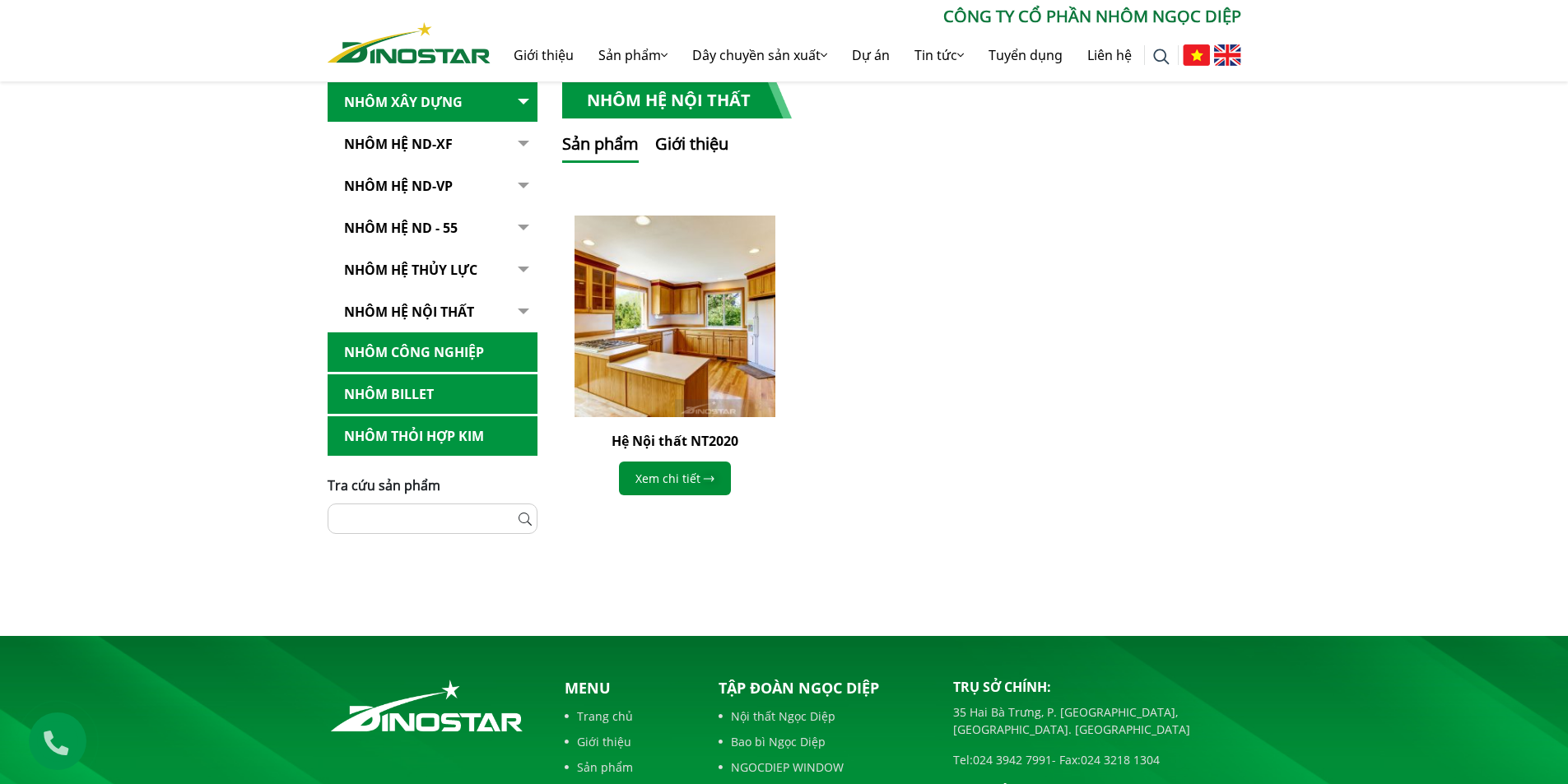
click at [671, 427] on div "Hệ Nội thất NT2020 Xem chi tiết" at bounding box center [675, 355] width 202 height 280
click at [671, 445] on link "Hệ Nội thất NT2020" at bounding box center [675, 440] width 127 height 18
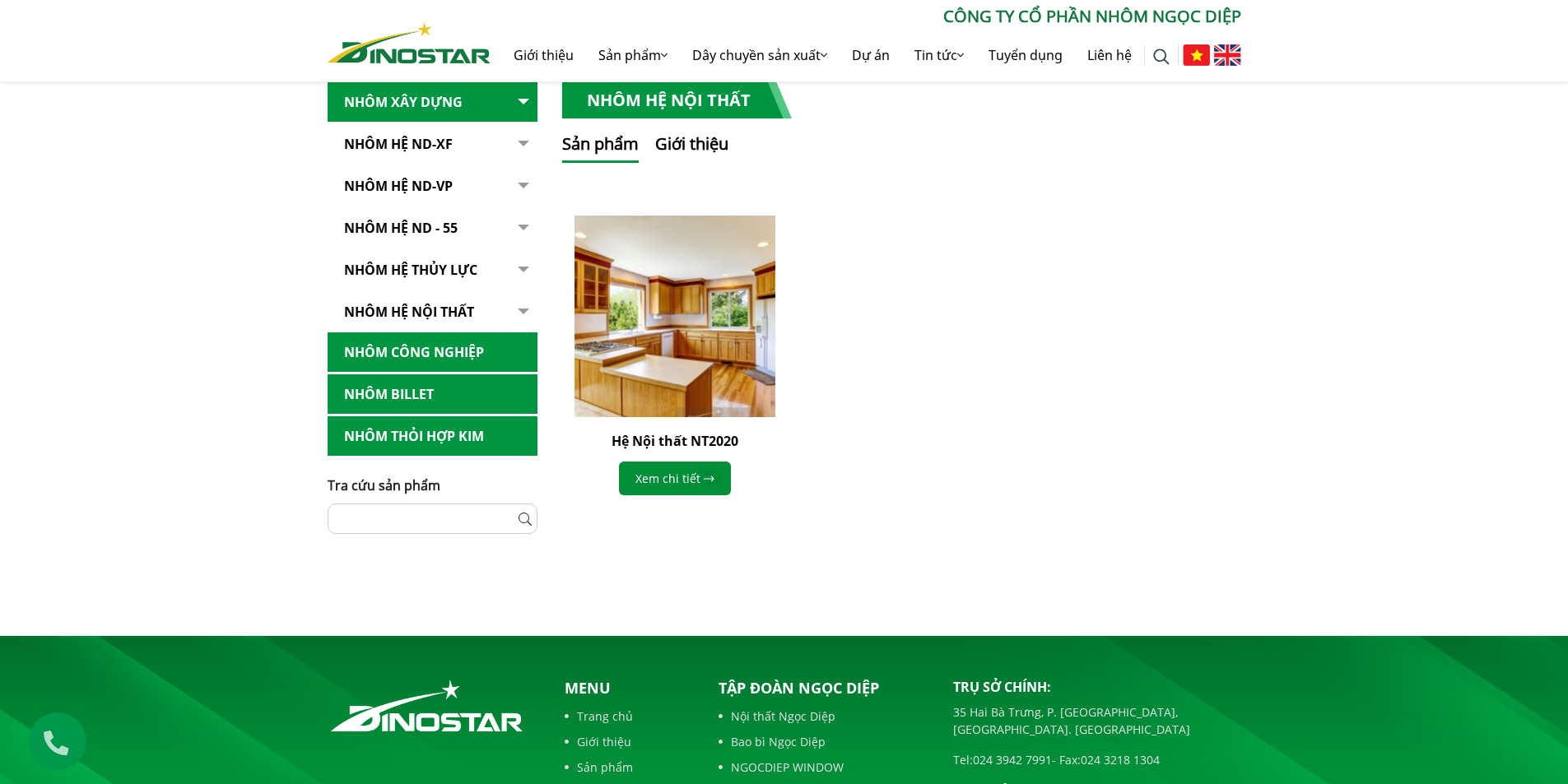
click at [679, 345] on img at bounding box center [675, 316] width 222 height 222
click at [685, 334] on img at bounding box center [675, 316] width 222 height 222
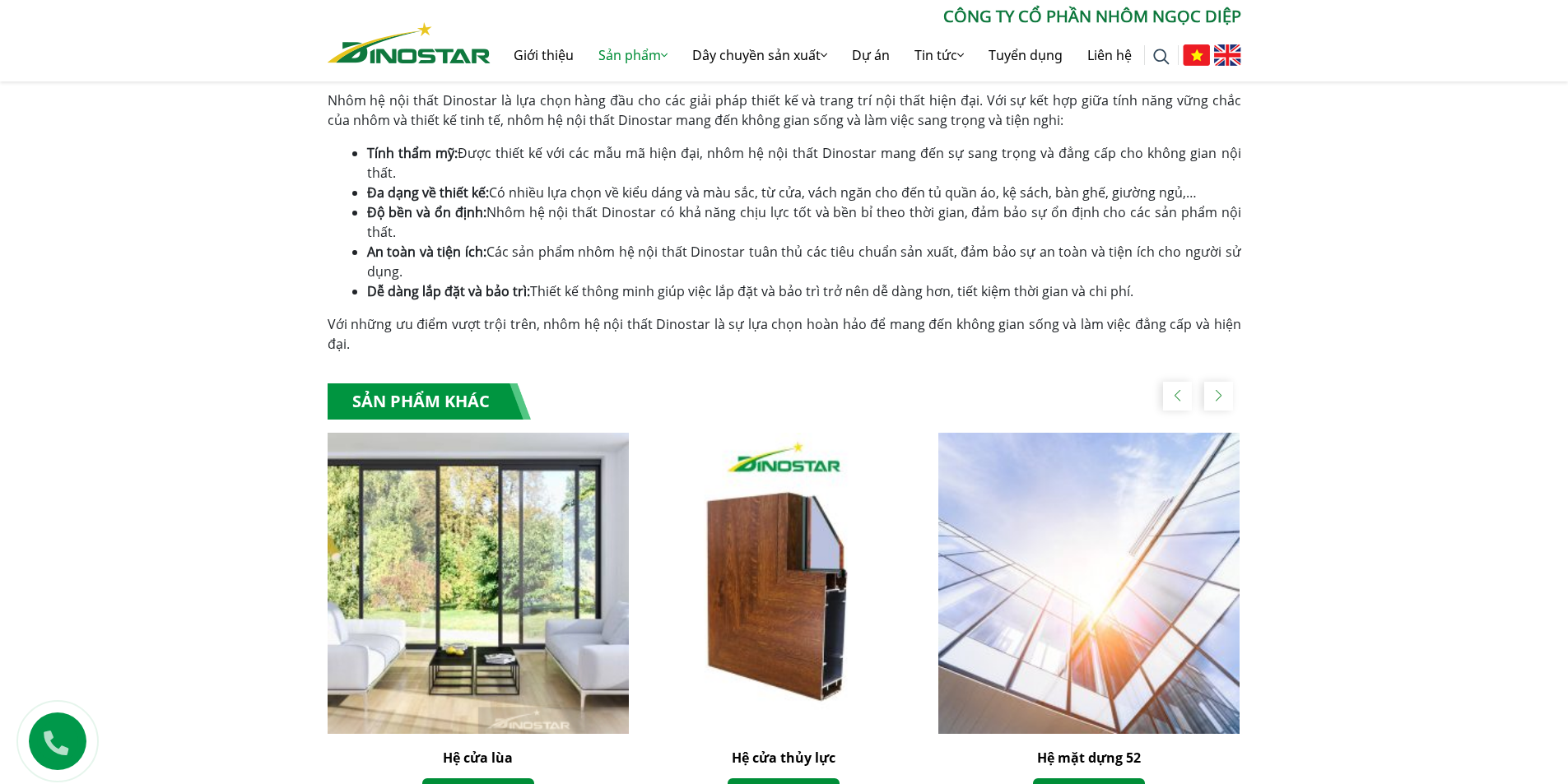
scroll to position [987, 0]
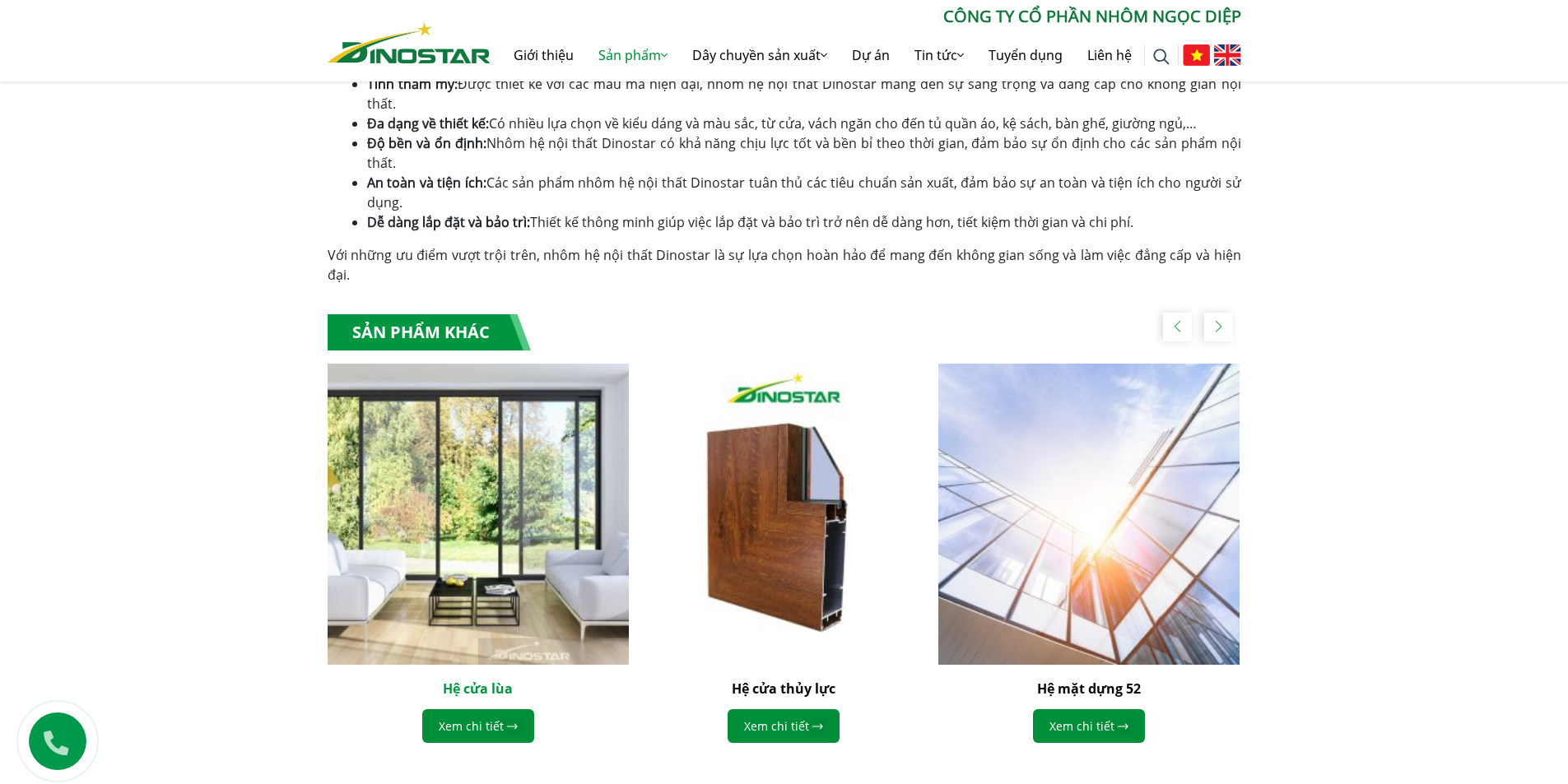
click at [495, 680] on link "Hệ cửa lùa" at bounding box center [477, 688] width 70 height 18
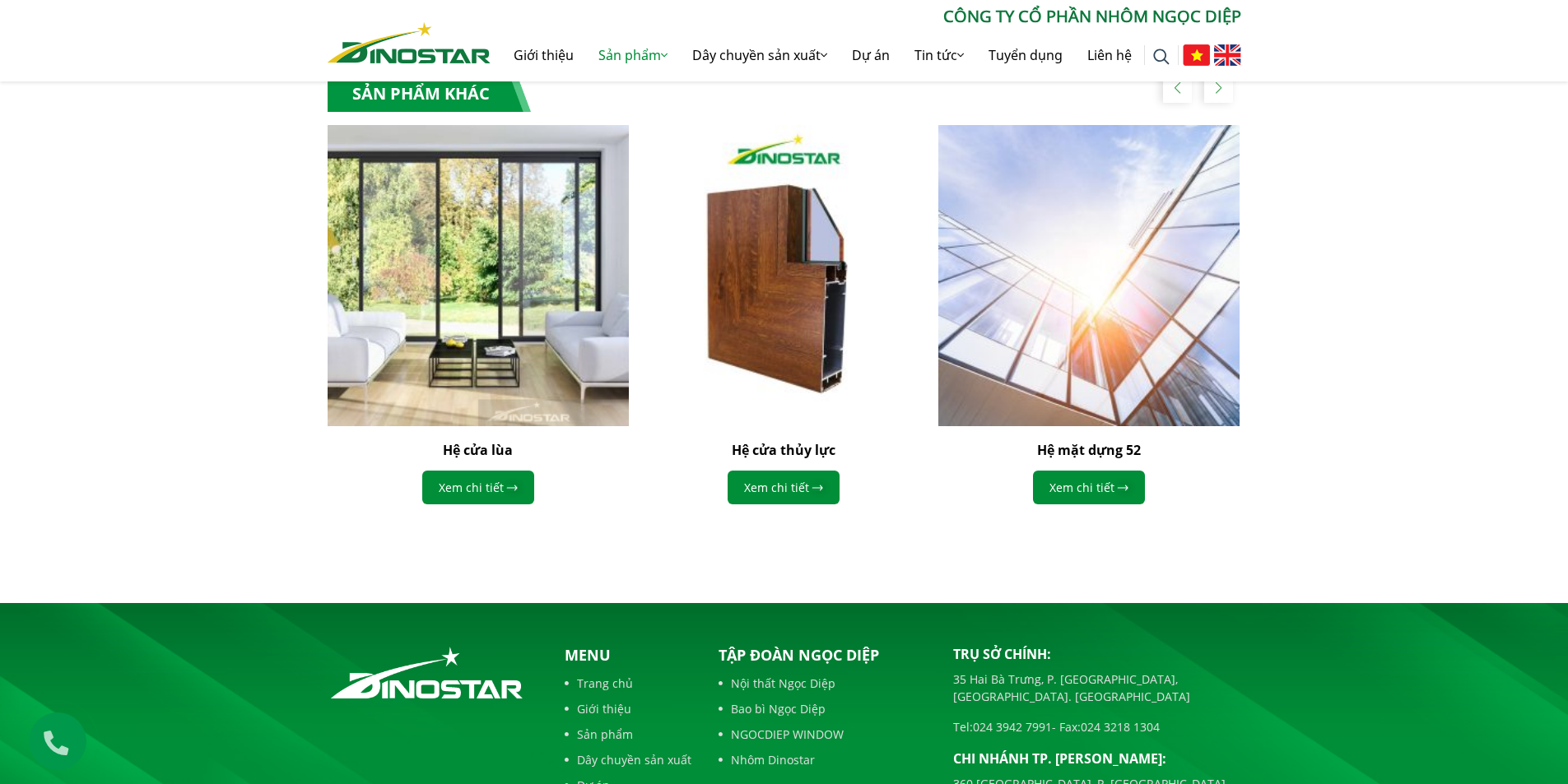
scroll to position [1234, 0]
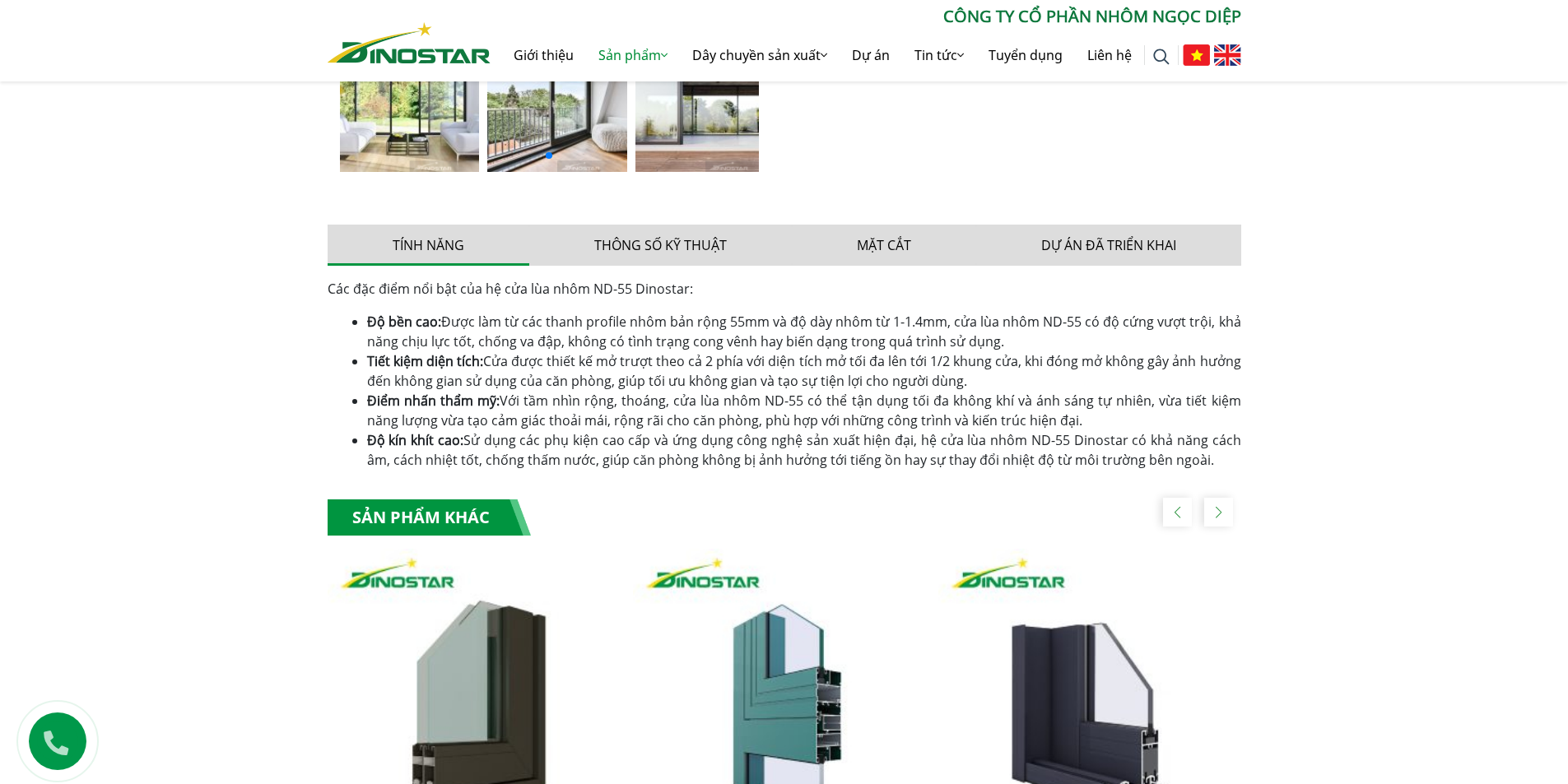
scroll to position [658, 0]
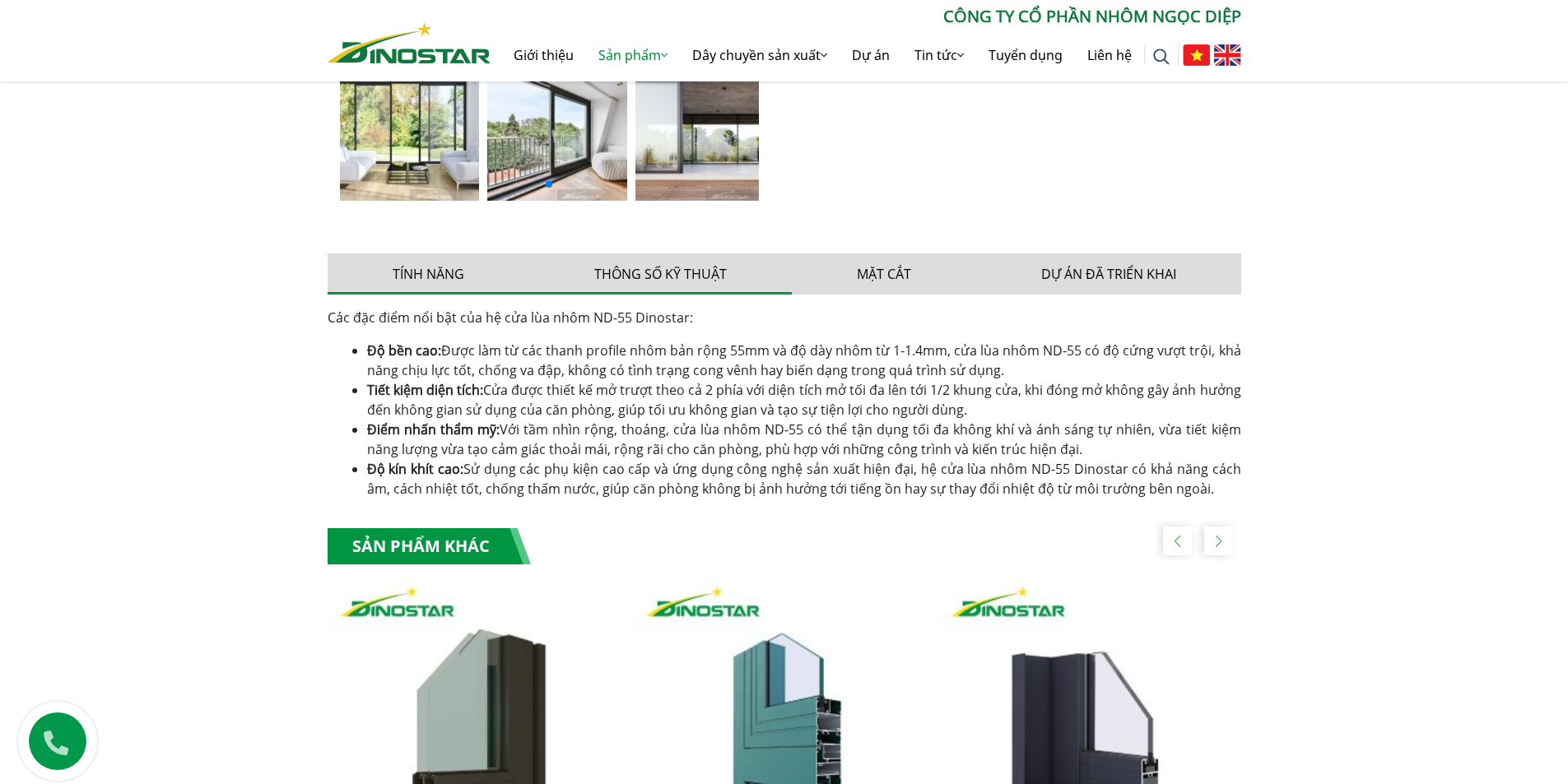
click at [667, 278] on button "Thông số kỹ thuật" at bounding box center [660, 274] width 262 height 41
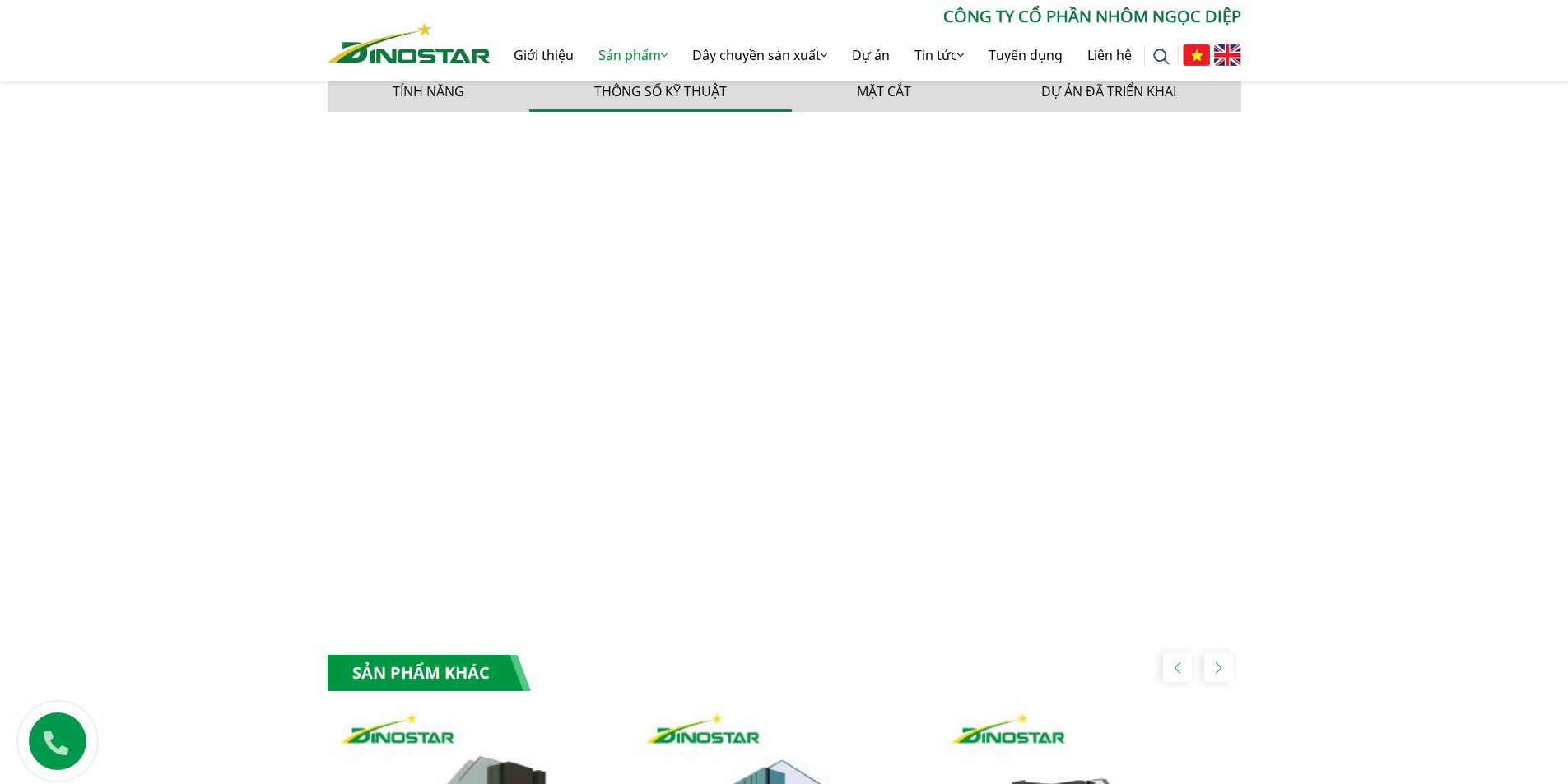
scroll to position [740, 0]
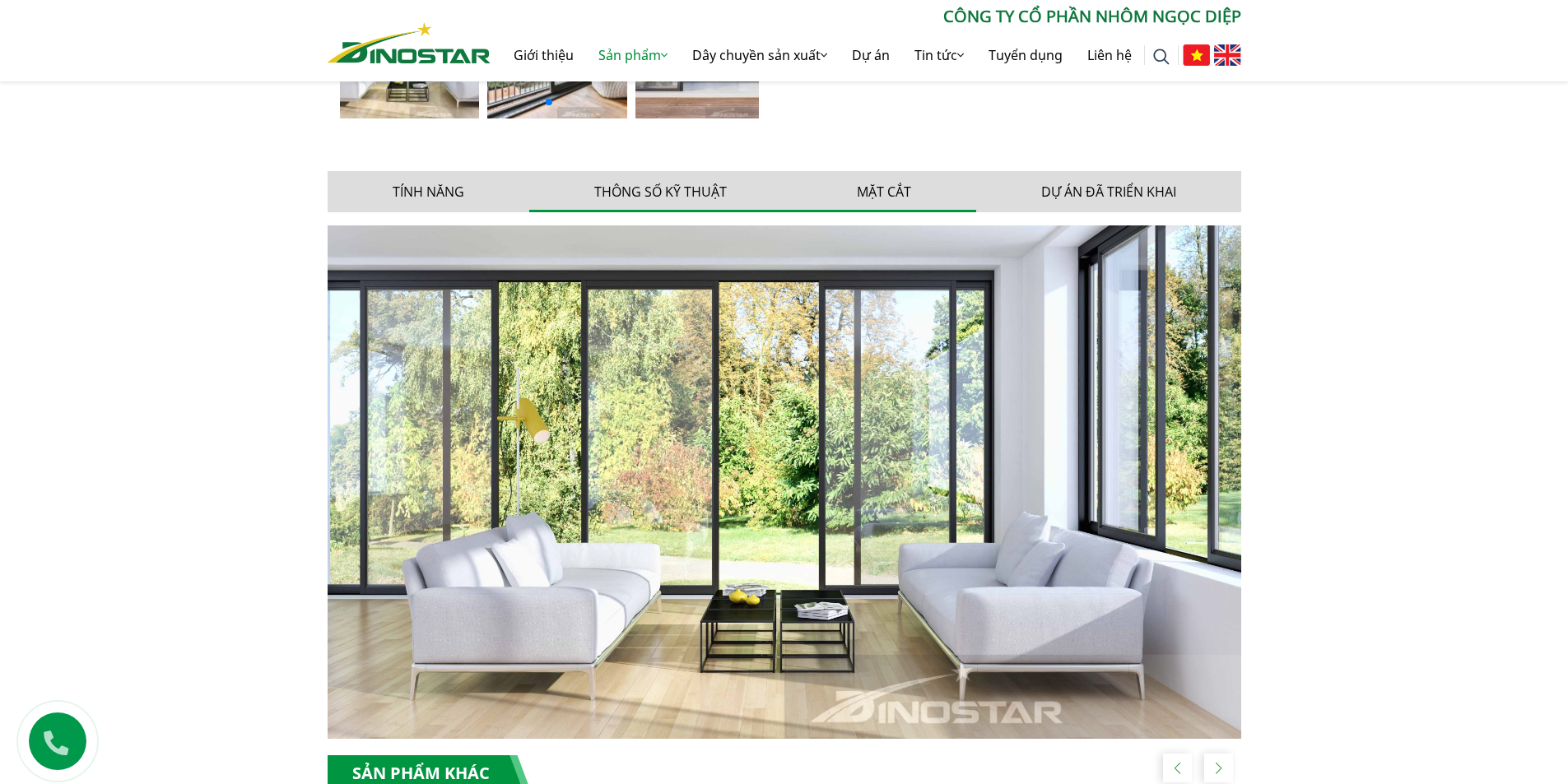
click at [878, 193] on button "Mặt cắt" at bounding box center [884, 192] width 184 height 41
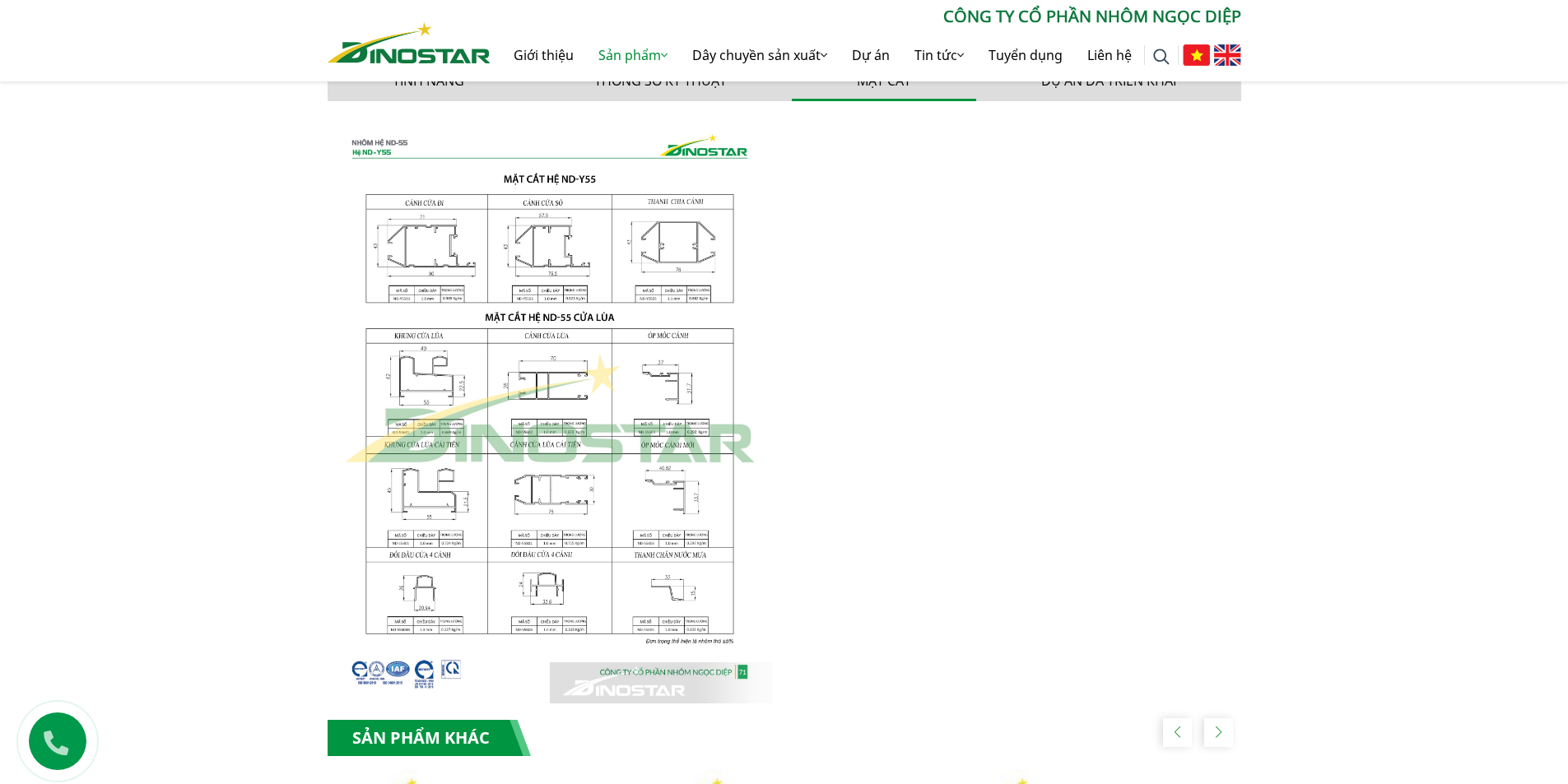
scroll to position [822, 0]
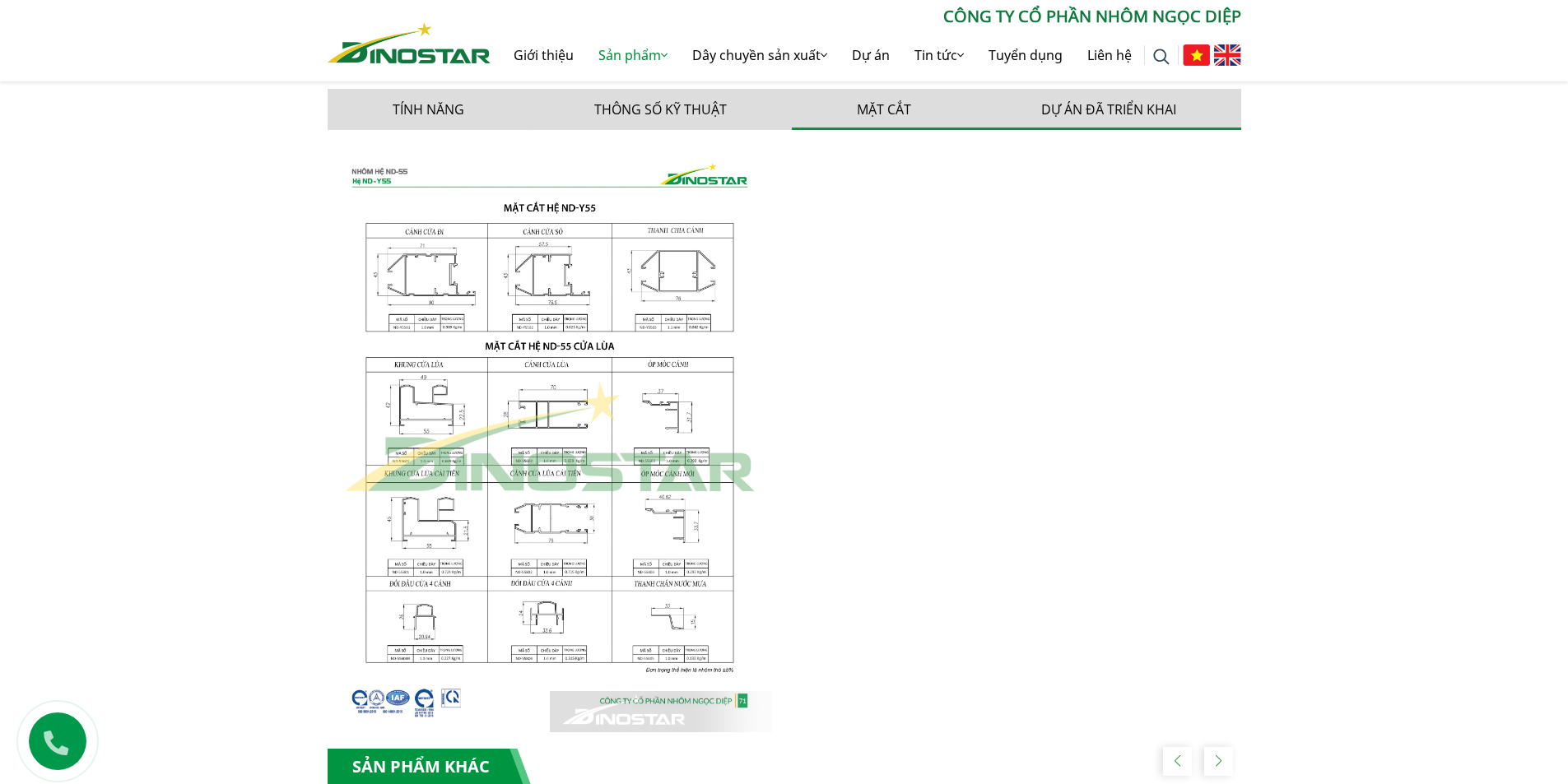
click at [1141, 125] on button "Dự án đã triển khai" at bounding box center [1109, 110] width 265 height 41
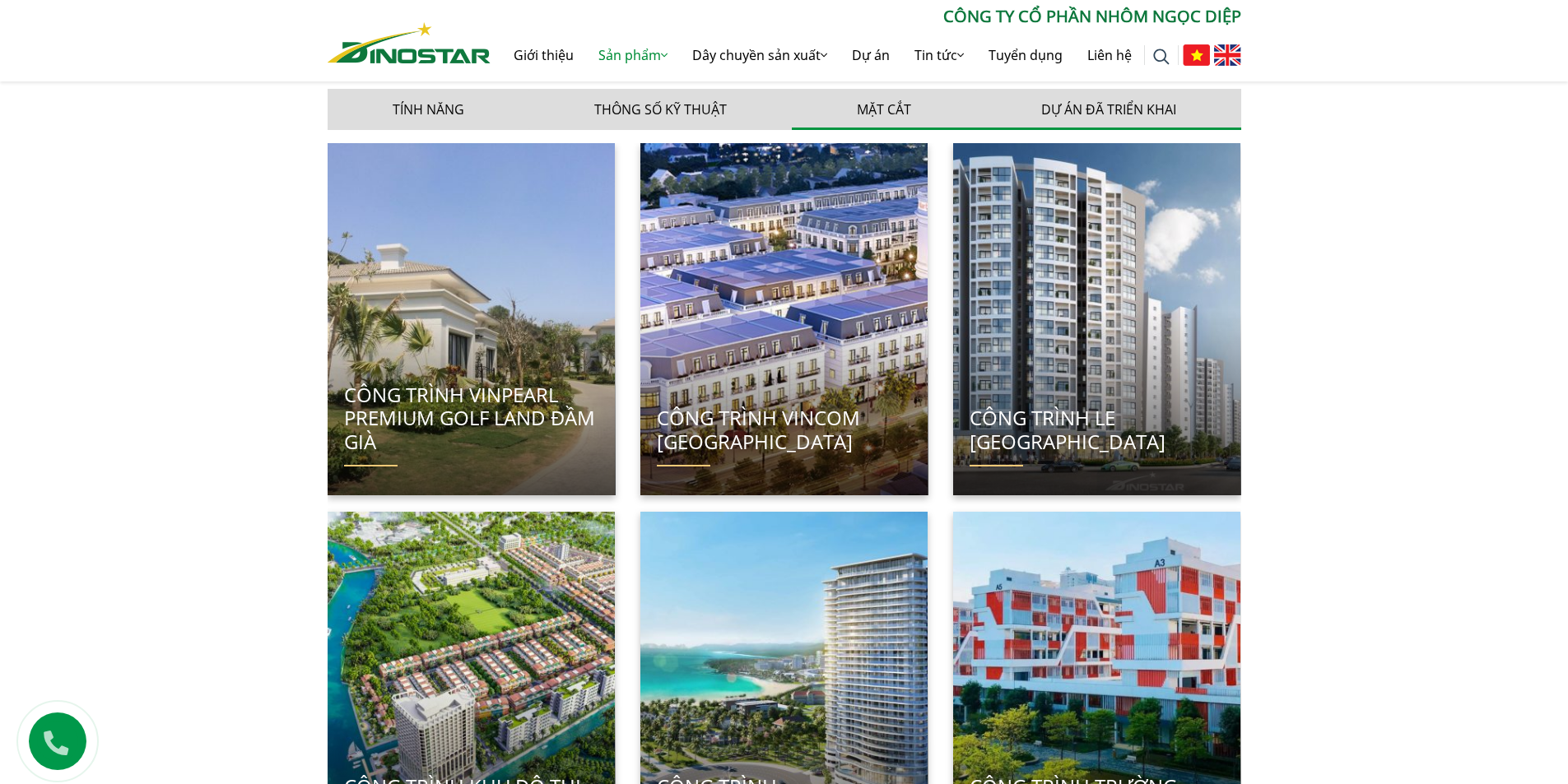
click at [948, 109] on button "Mặt cắt" at bounding box center [884, 110] width 184 height 41
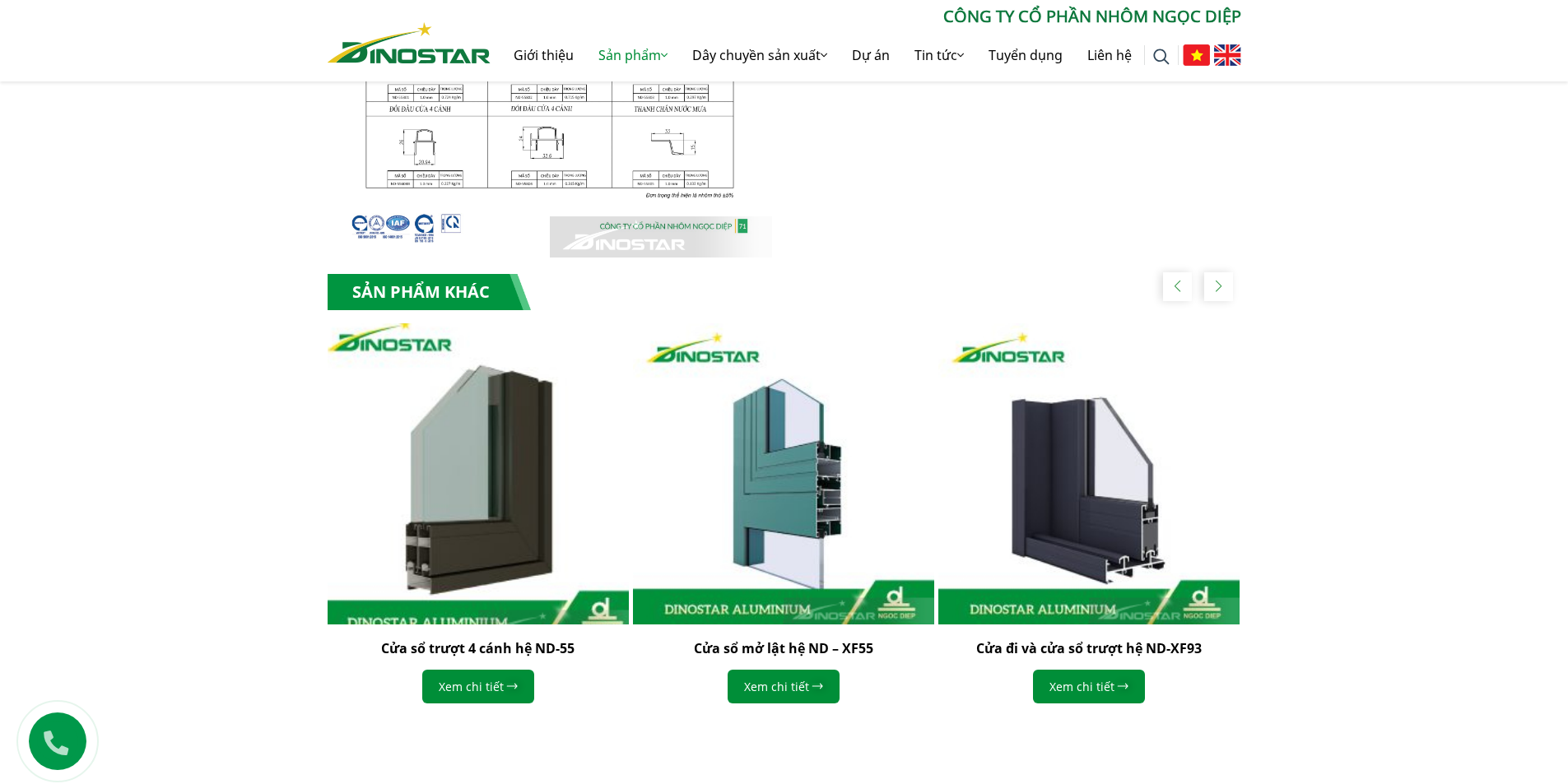
scroll to position [1315, 0]
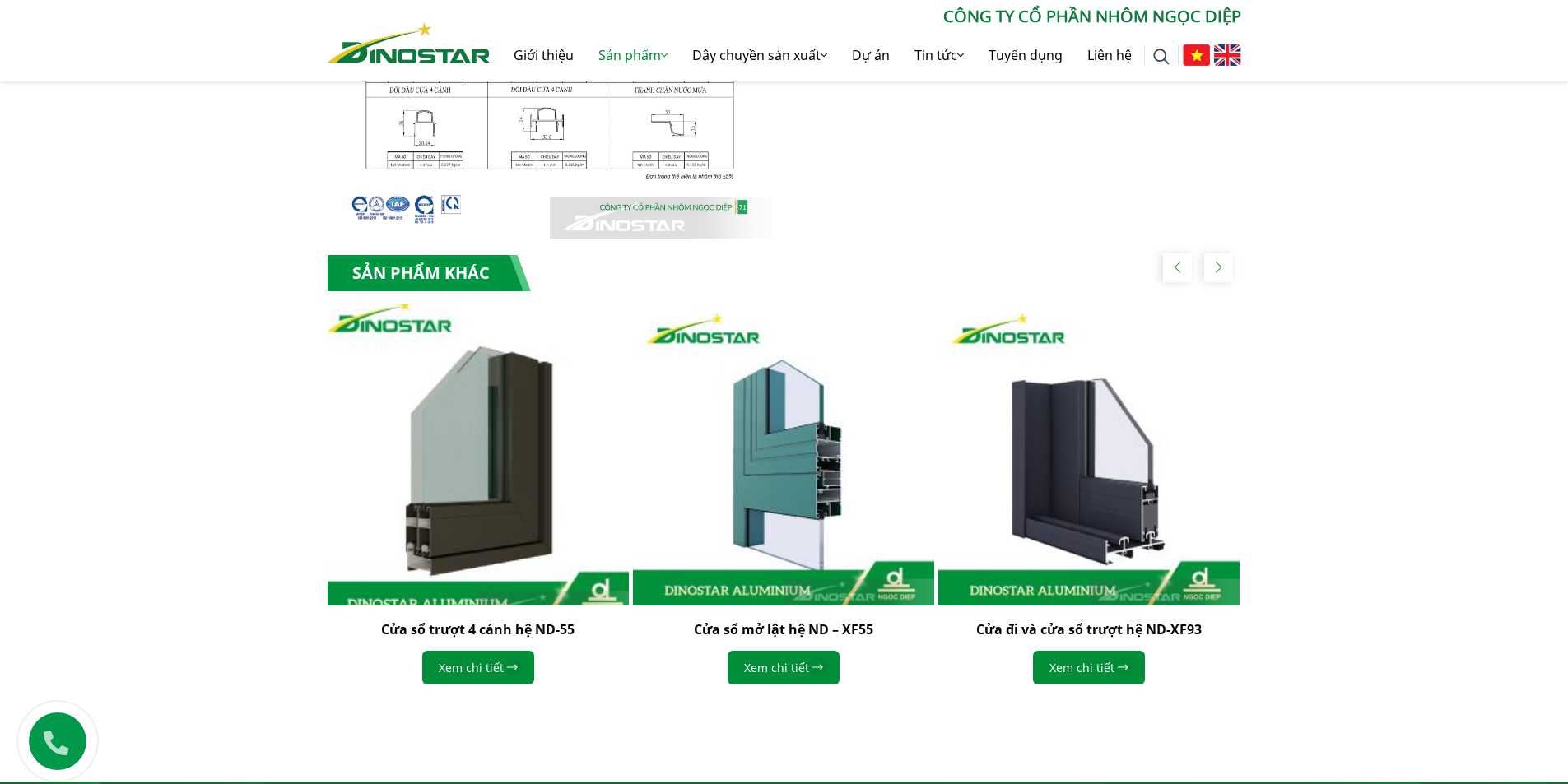
click at [478, 411] on img "1 / 5" at bounding box center [477, 454] width 332 height 331
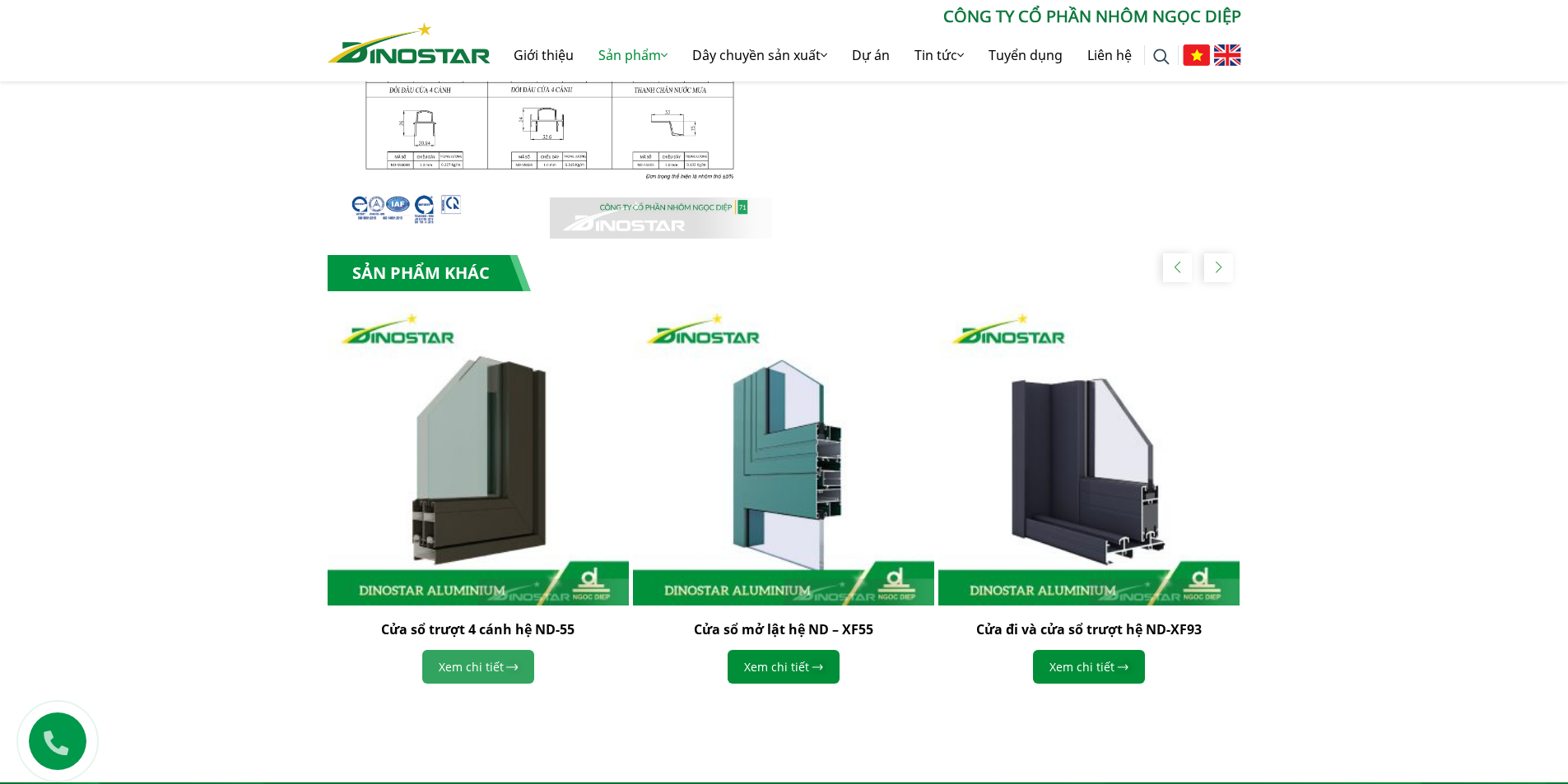
click at [506, 675] on link "Xem chi tiết" at bounding box center [477, 667] width 112 height 34
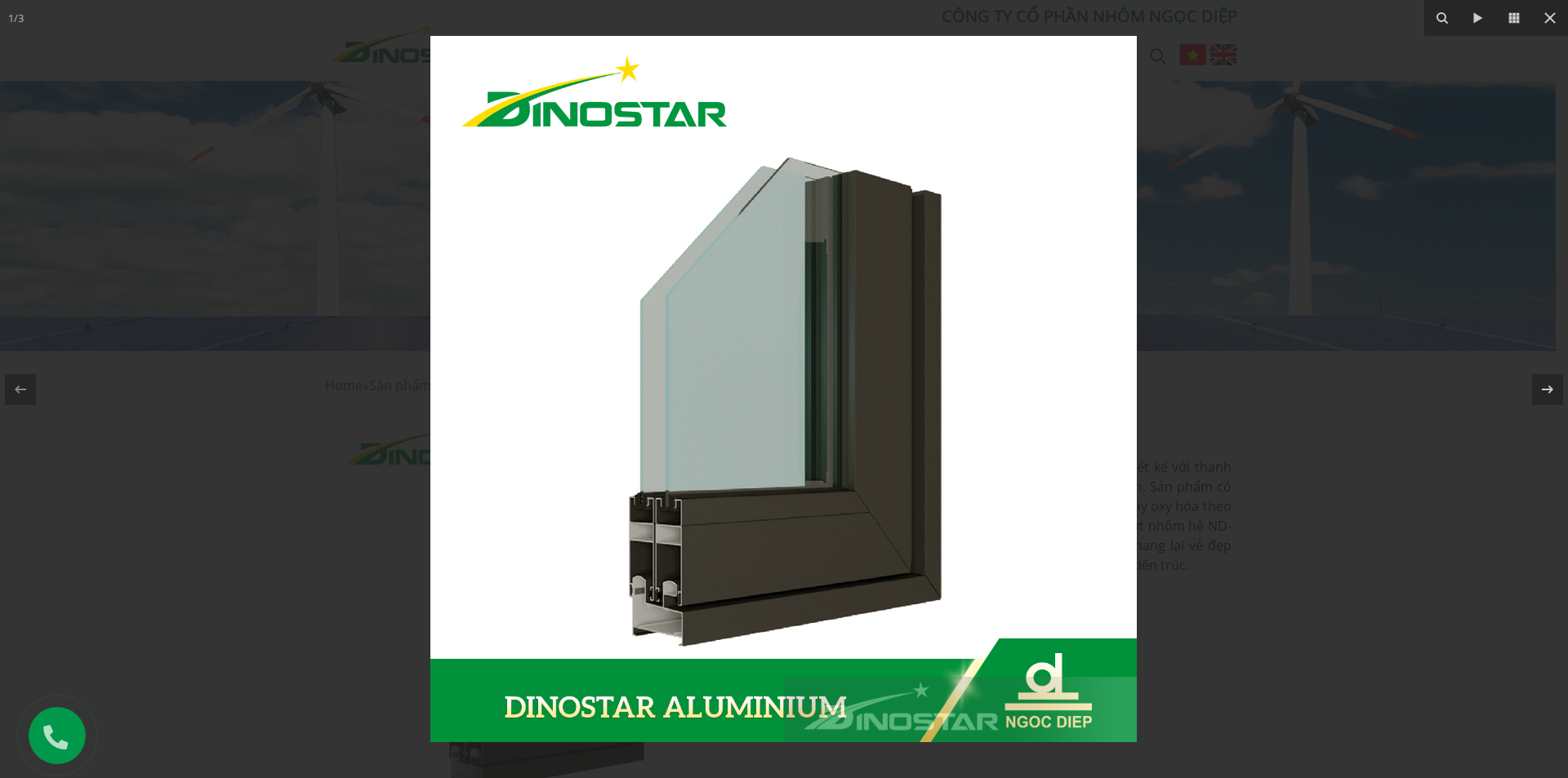
click at [1243, 534] on div at bounding box center [784, 389] width 1568 height 778
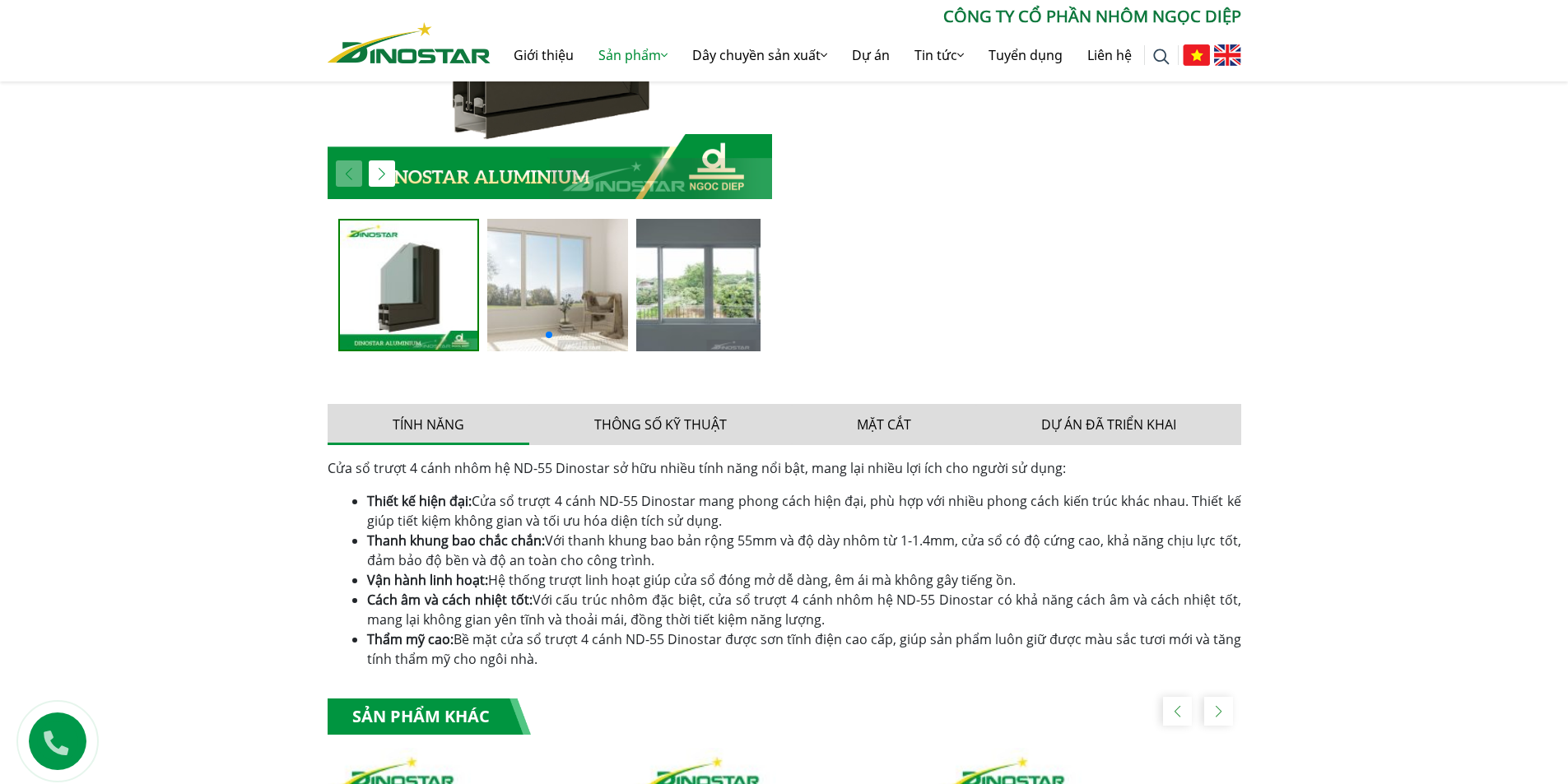
scroll to position [658, 0]
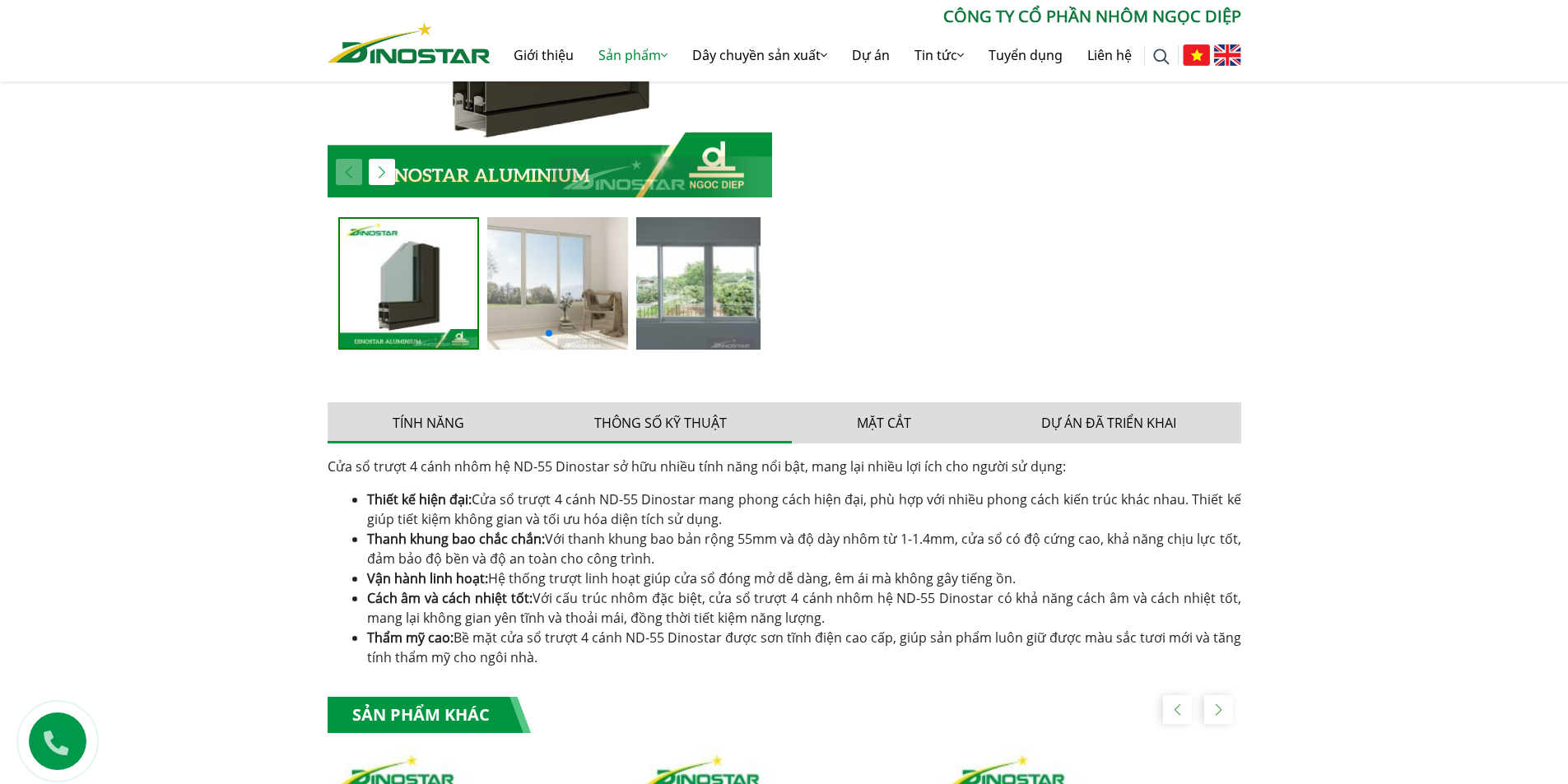
click at [624, 435] on button "Thông số kỹ thuật" at bounding box center [660, 423] width 262 height 41
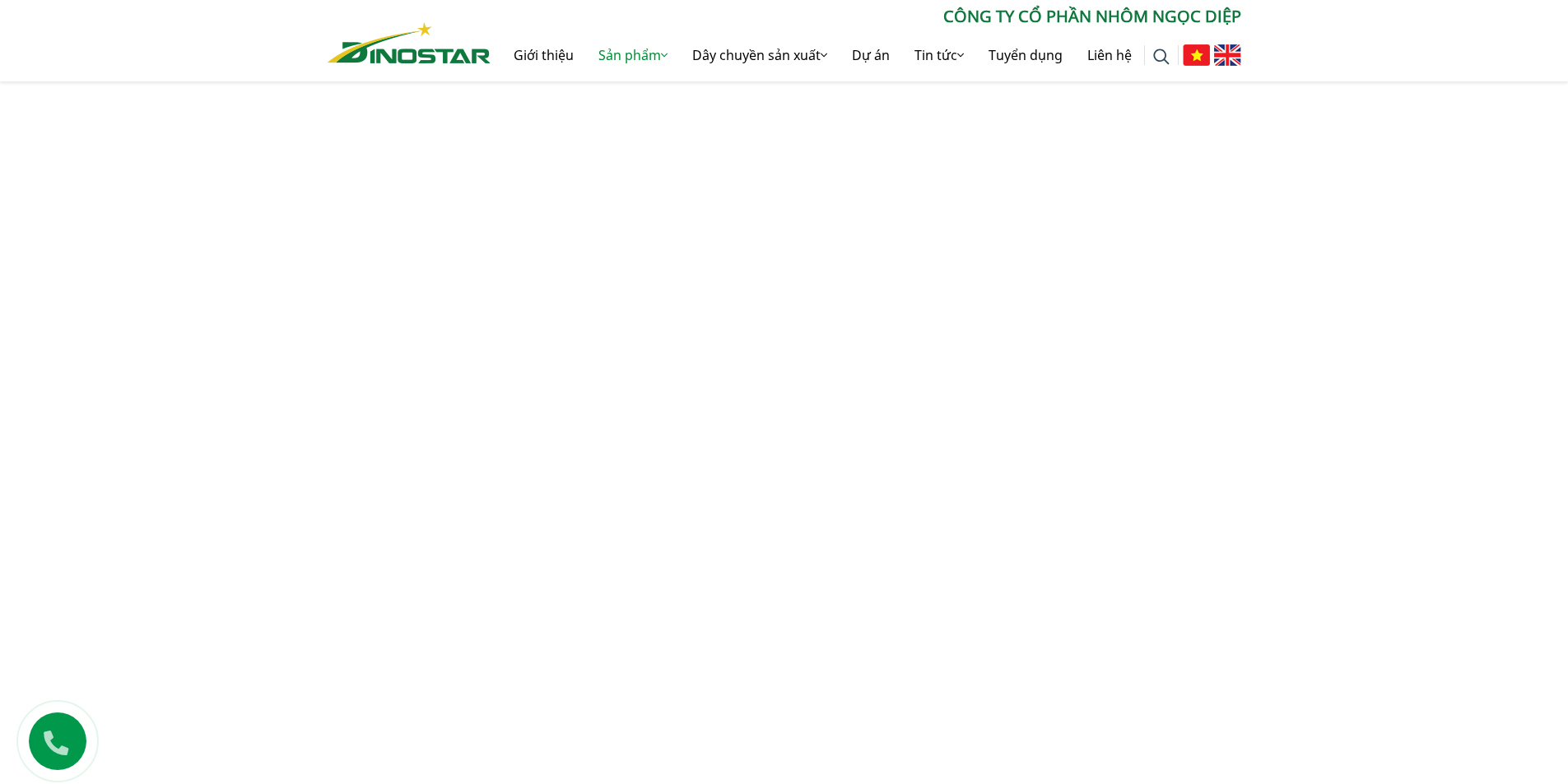
scroll to position [905, 0]
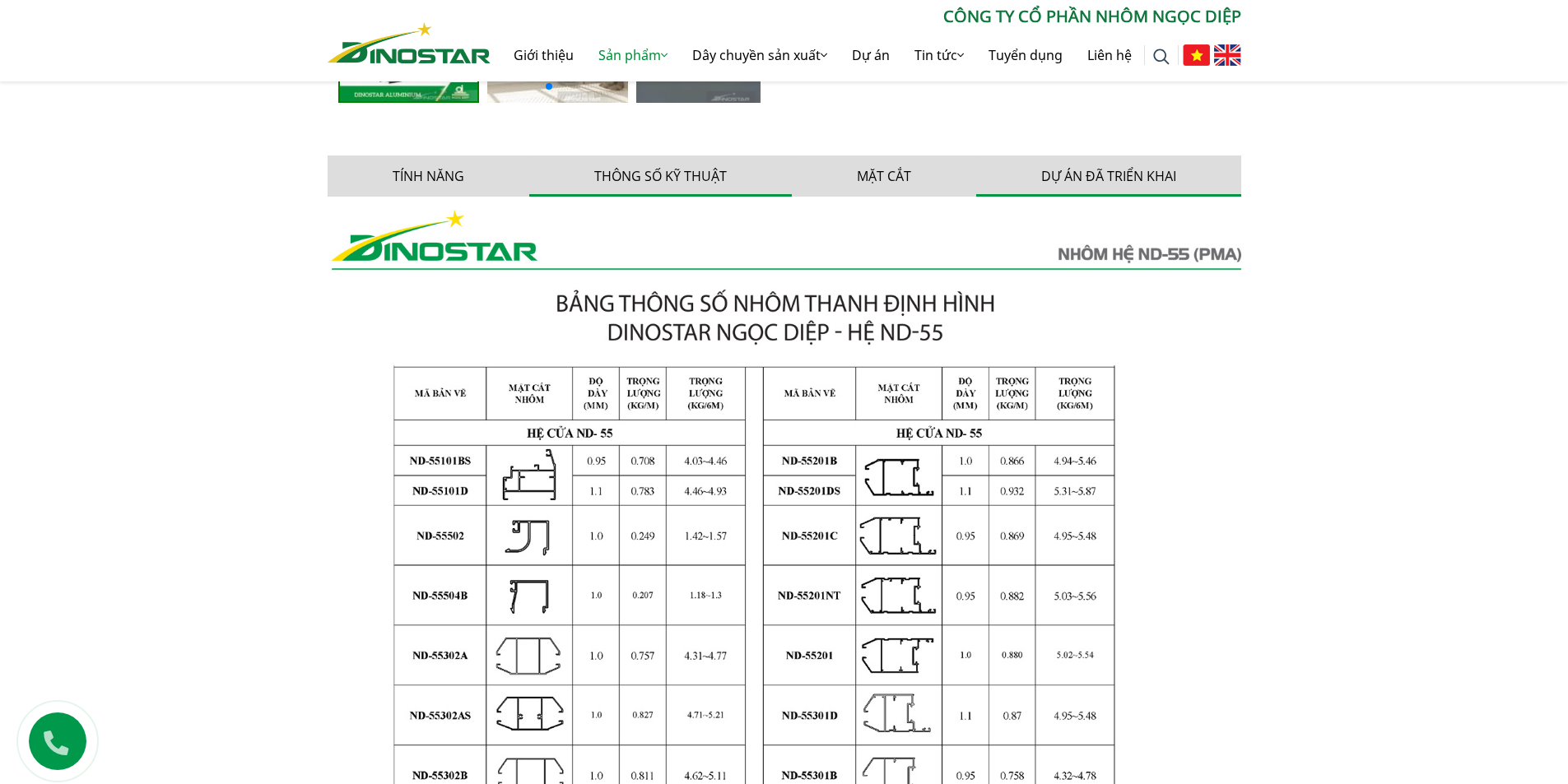
click at [1078, 181] on button "Dự án đã triển khai" at bounding box center [1109, 177] width 265 height 41
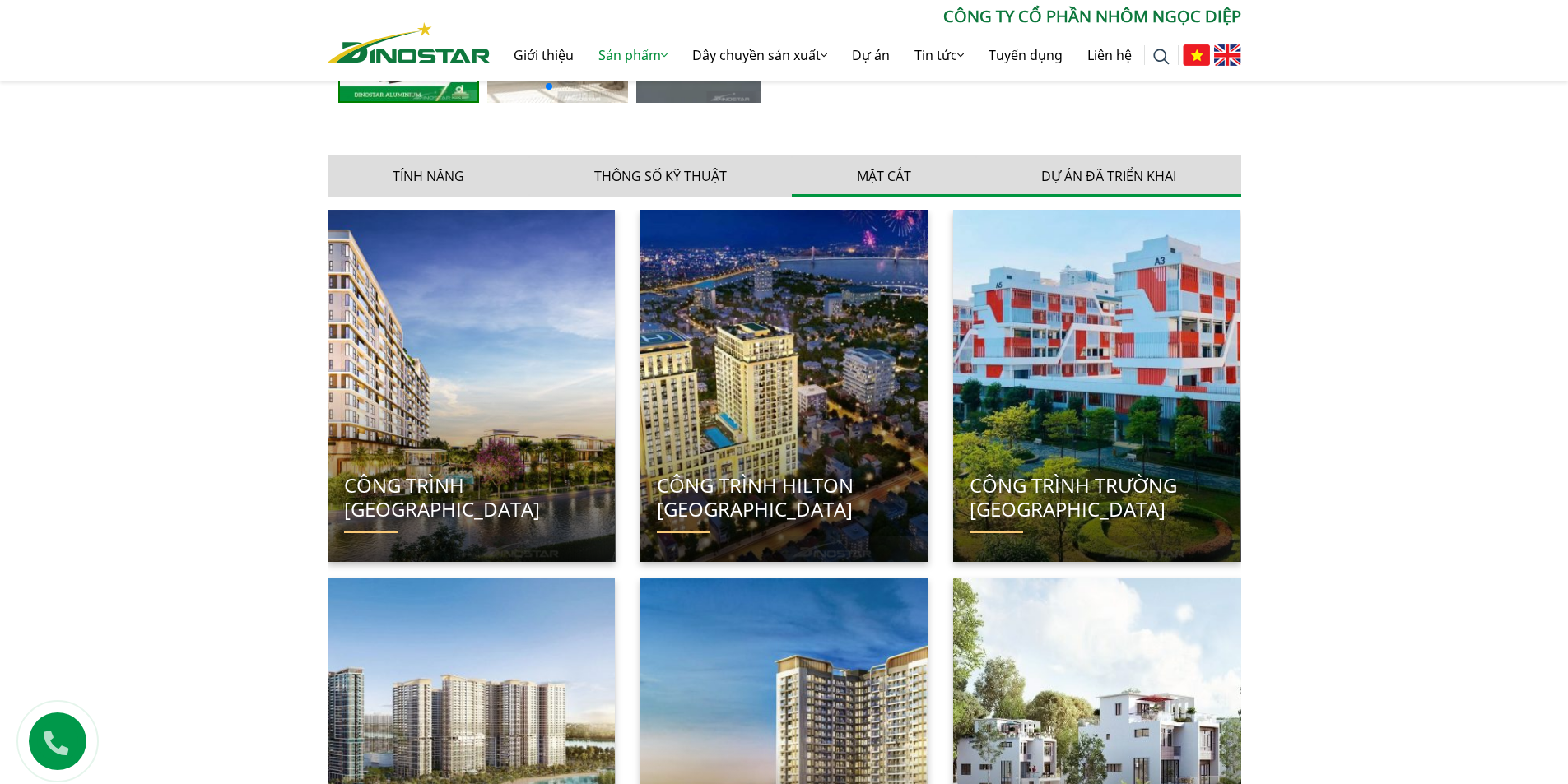
click at [881, 186] on button "Mặt cắt" at bounding box center [884, 177] width 184 height 41
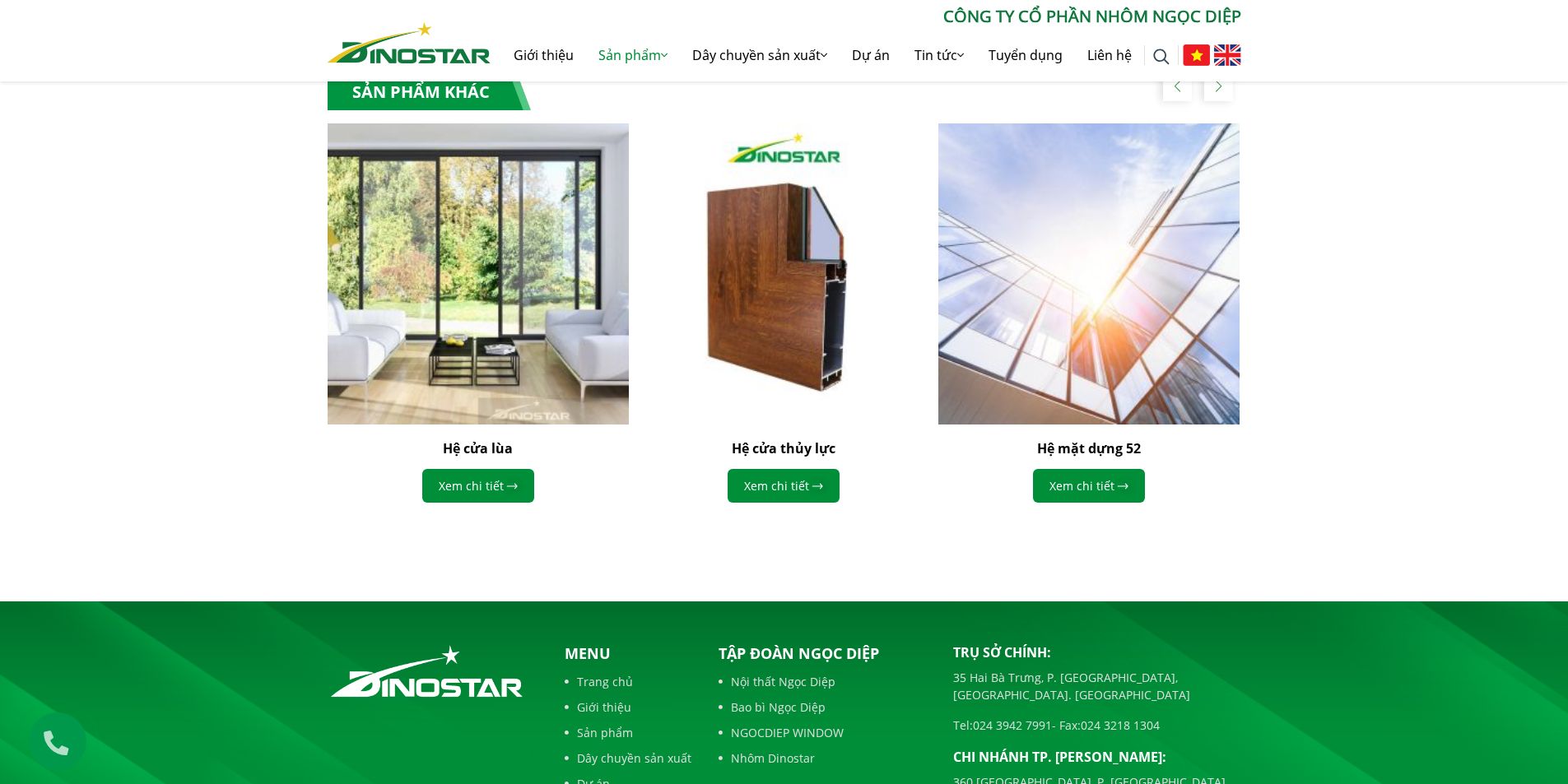
scroll to position [1234, 0]
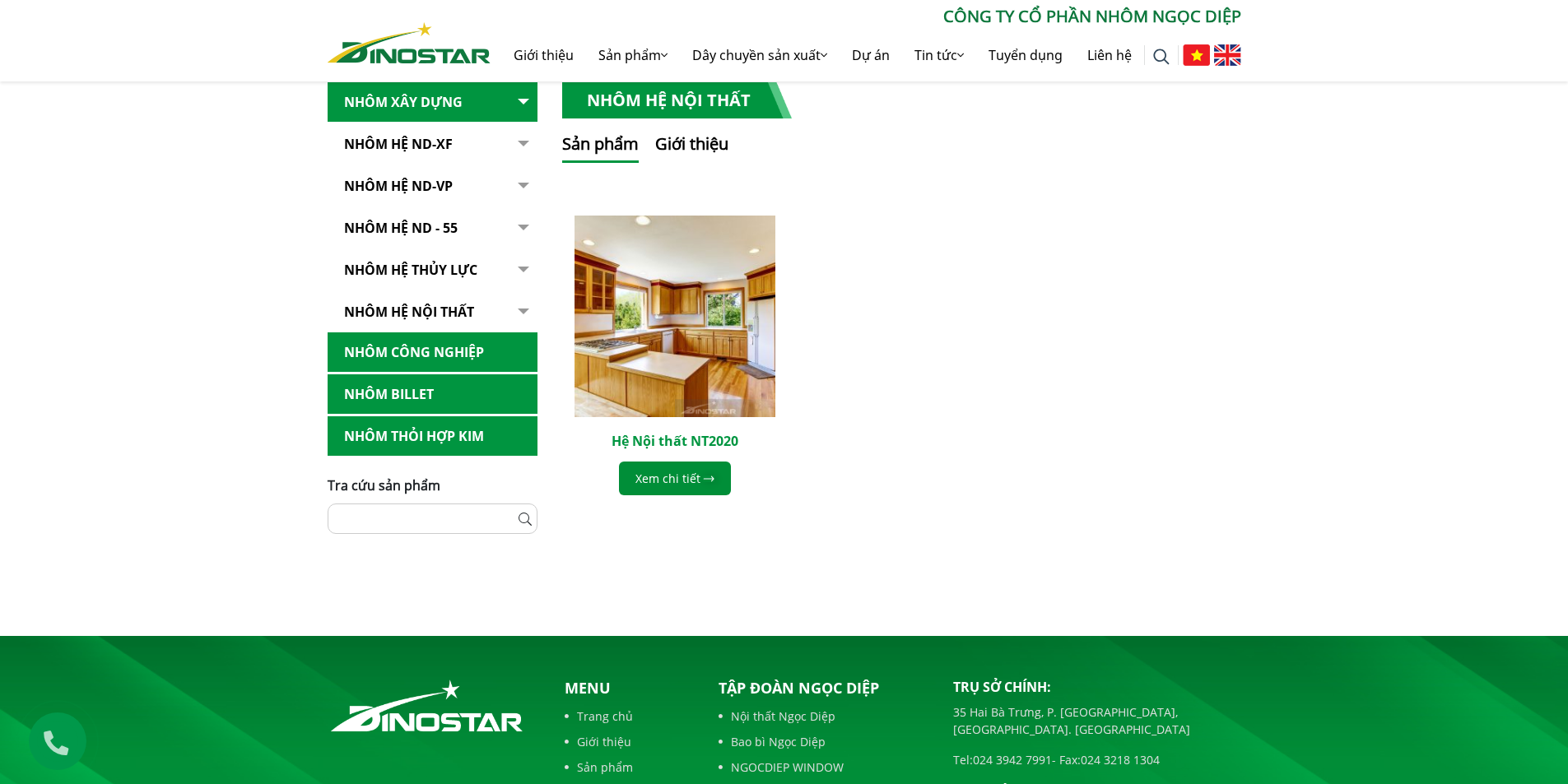
click at [674, 442] on link "Hệ Nội thất NT2020" at bounding box center [675, 440] width 127 height 18
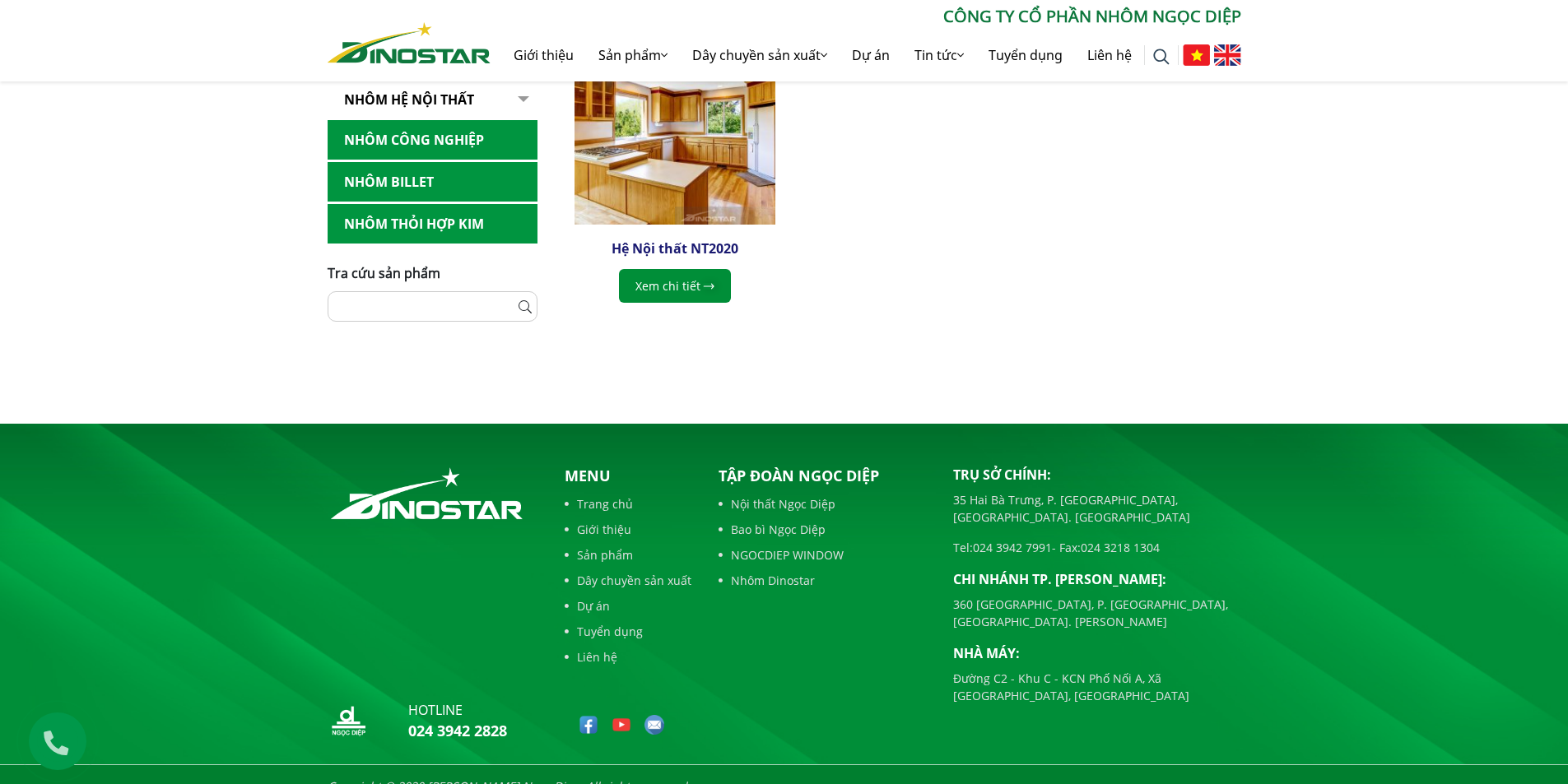
scroll to position [545, 0]
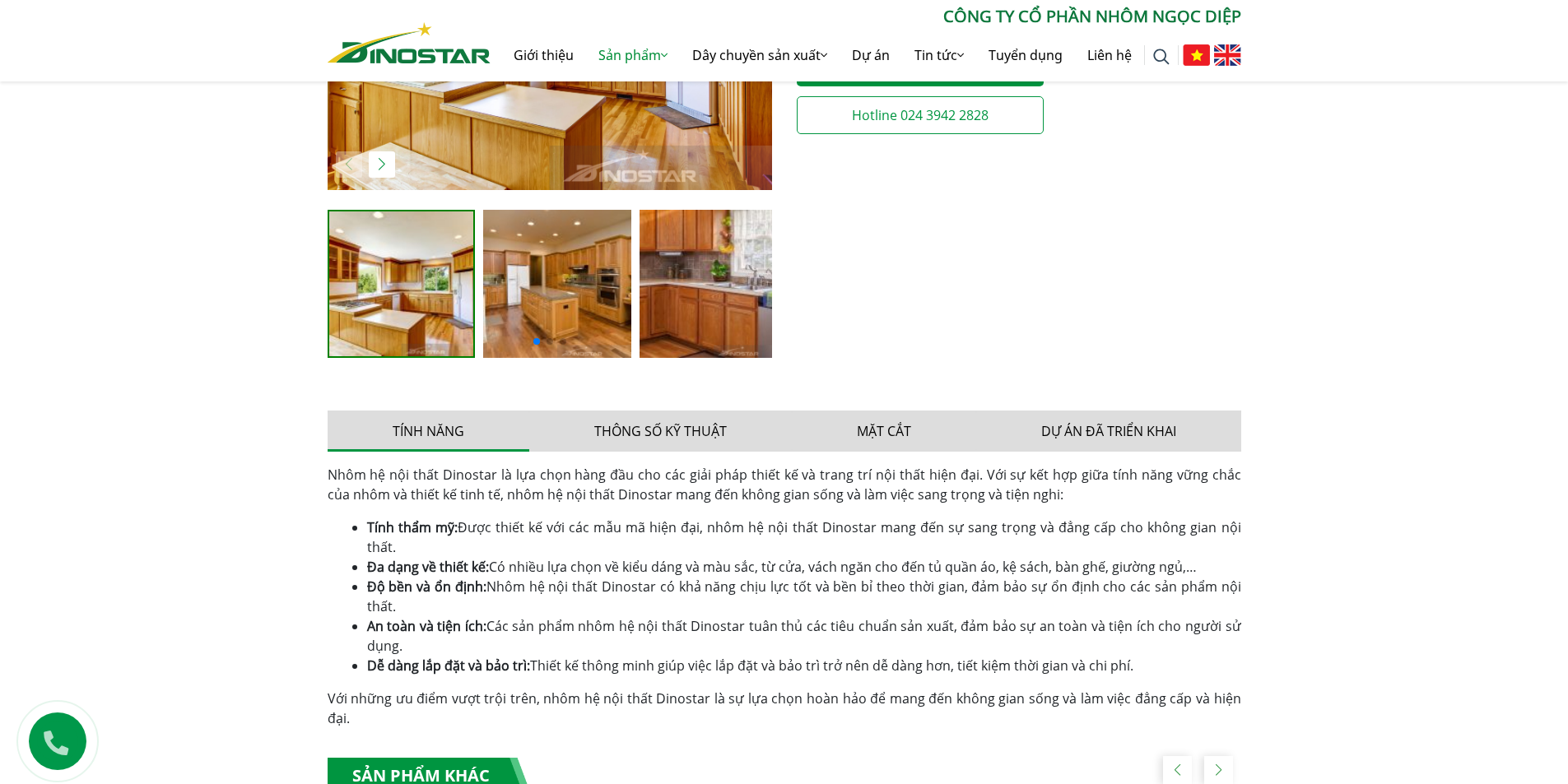
scroll to position [576, 0]
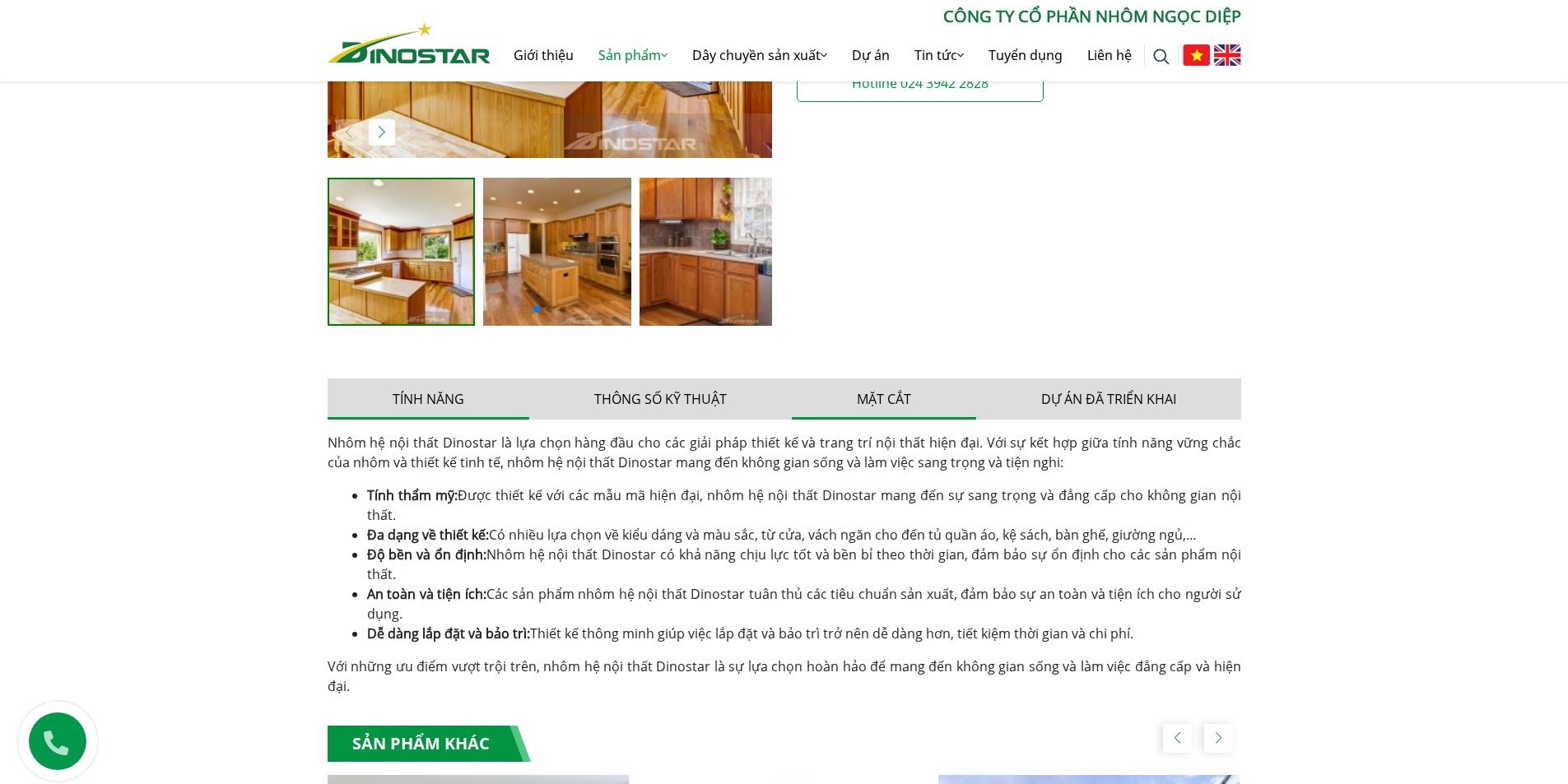
click at [900, 411] on button "Mặt cắt" at bounding box center [884, 399] width 184 height 41
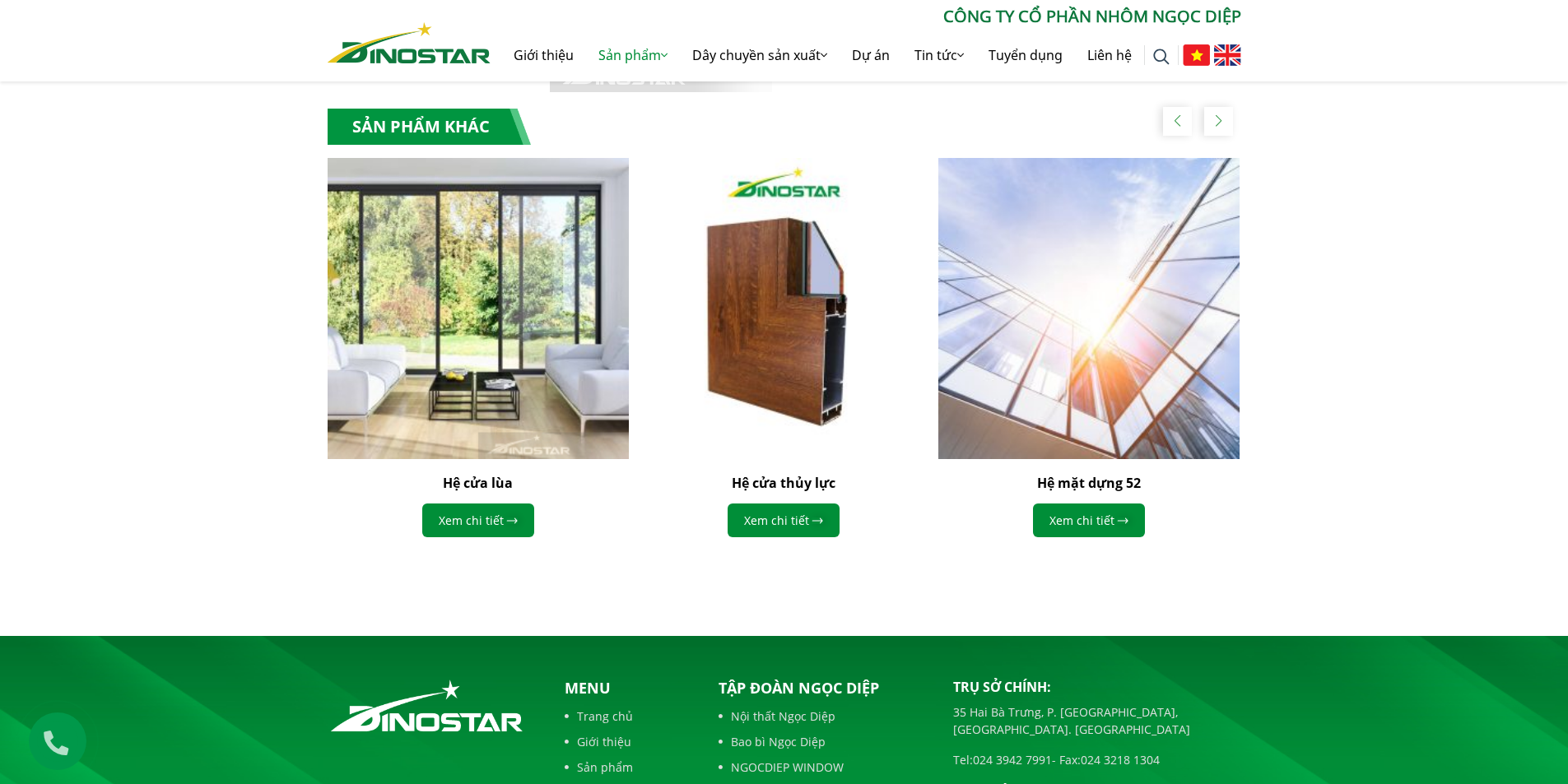
scroll to position [1562, 0]
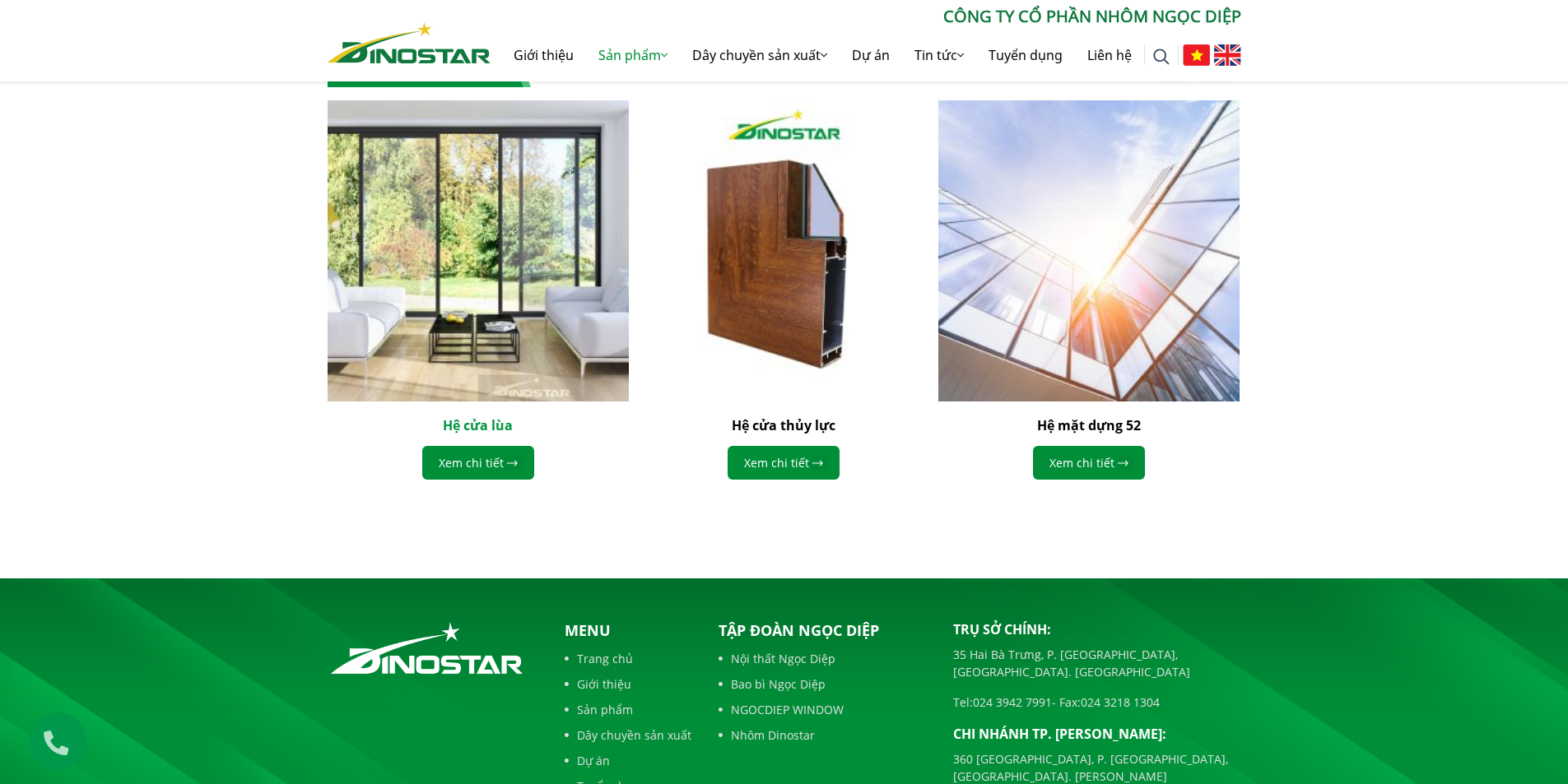
click at [502, 427] on link "Hệ cửa lùa" at bounding box center [477, 424] width 70 height 18
click at [501, 456] on link "Xem chi tiết" at bounding box center [477, 463] width 112 height 34
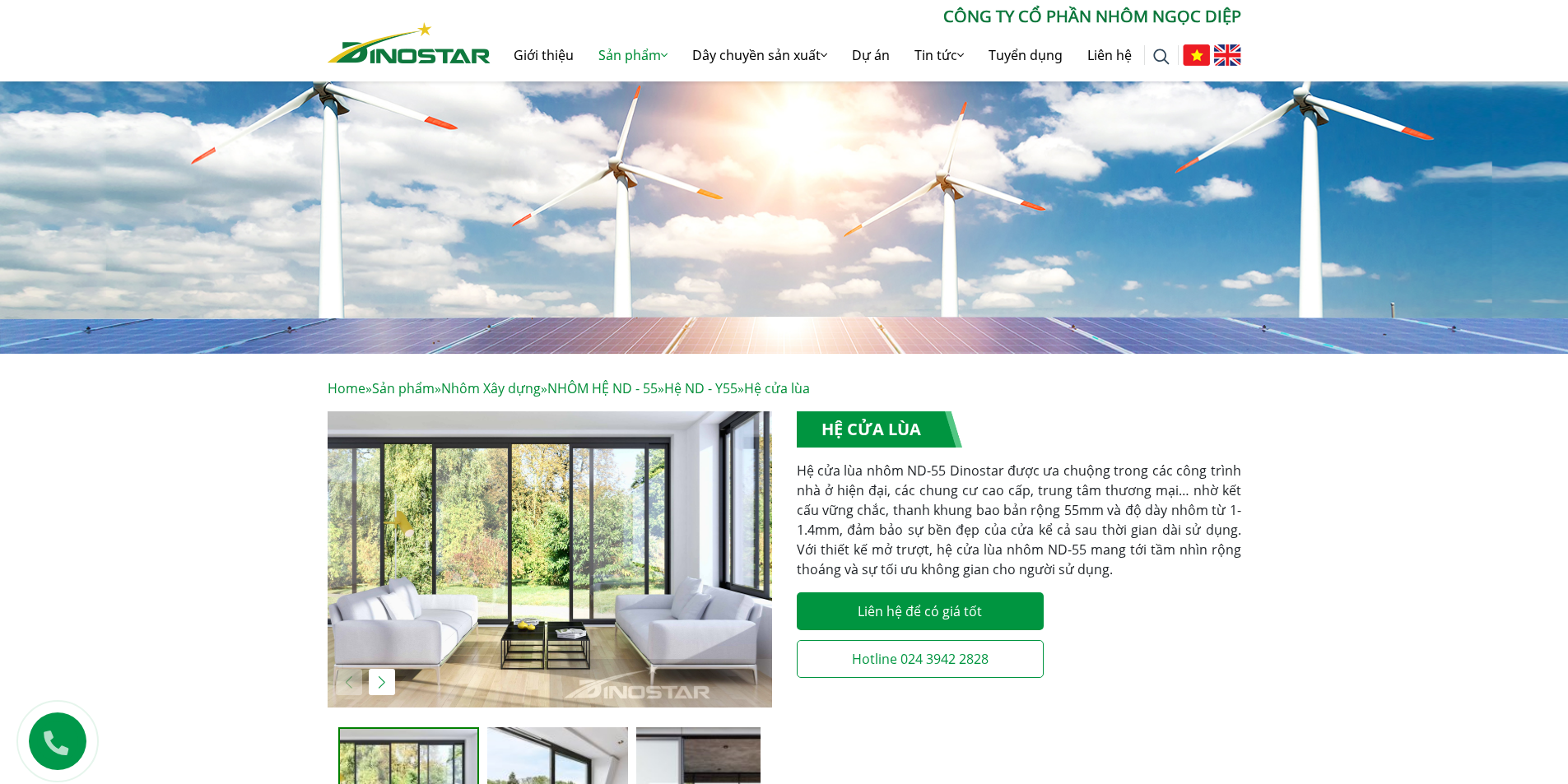
scroll to position [576, 0]
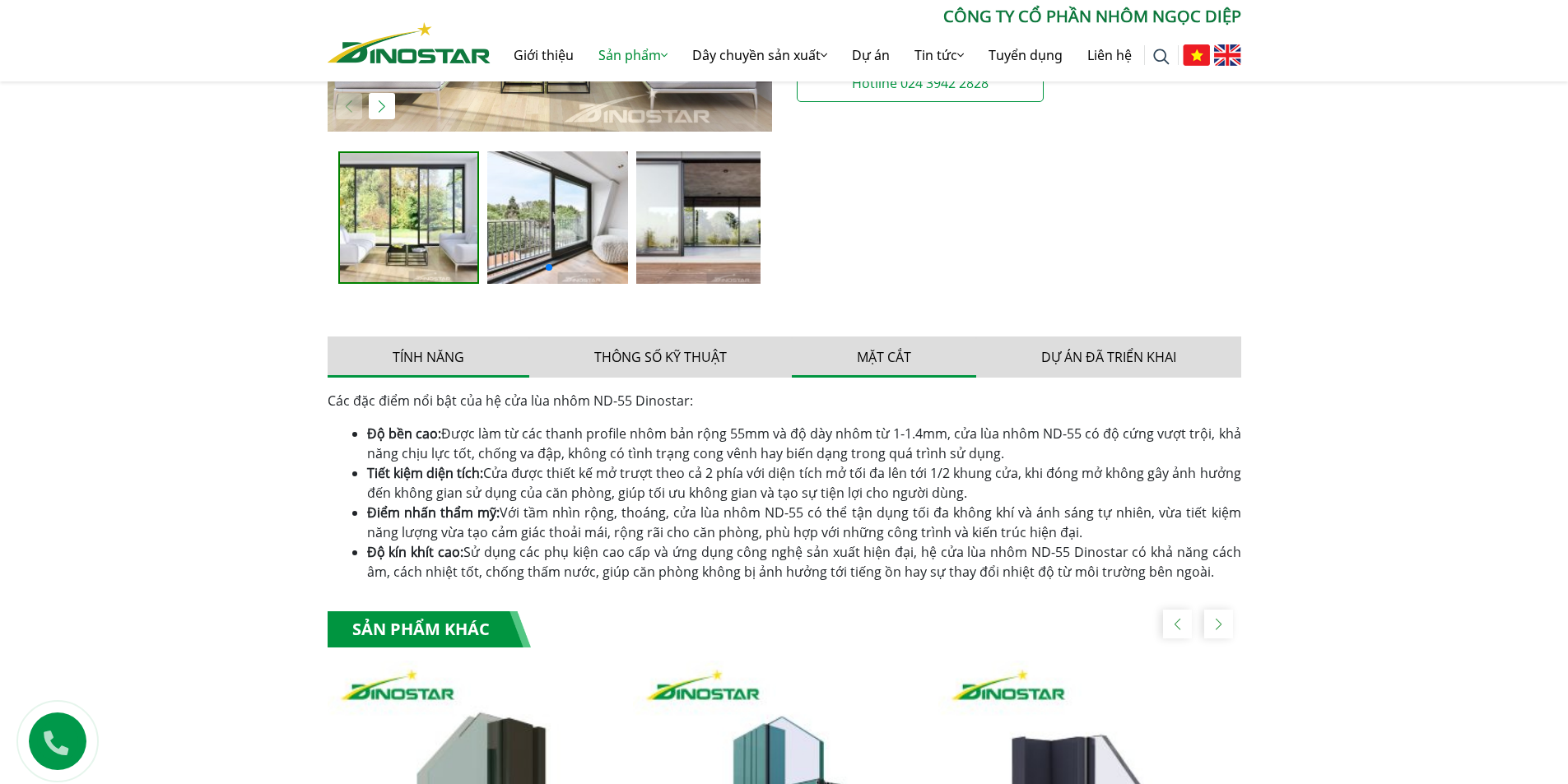
click at [898, 346] on button "Mặt cắt" at bounding box center [884, 357] width 184 height 41
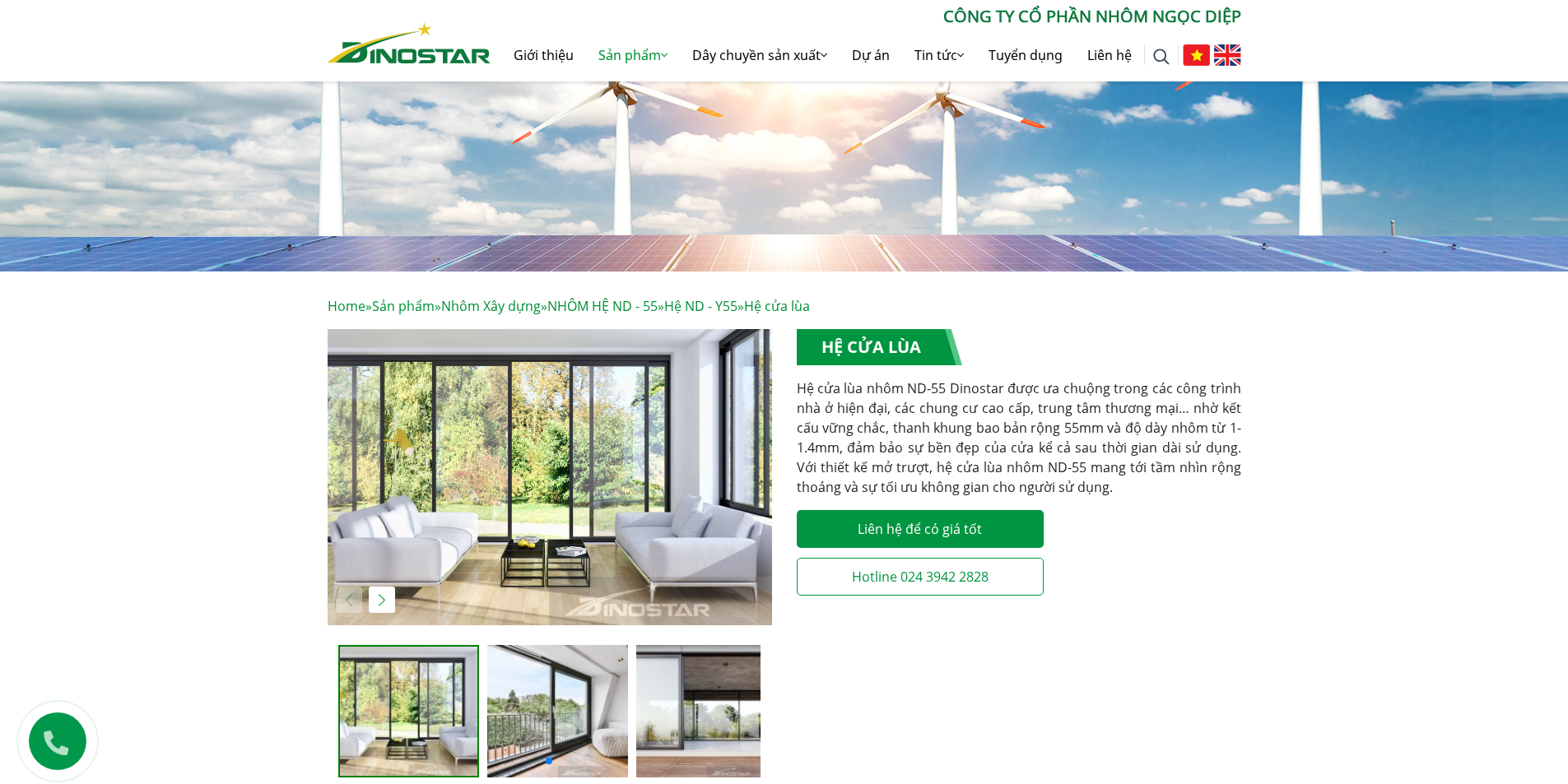
scroll to position [0, 0]
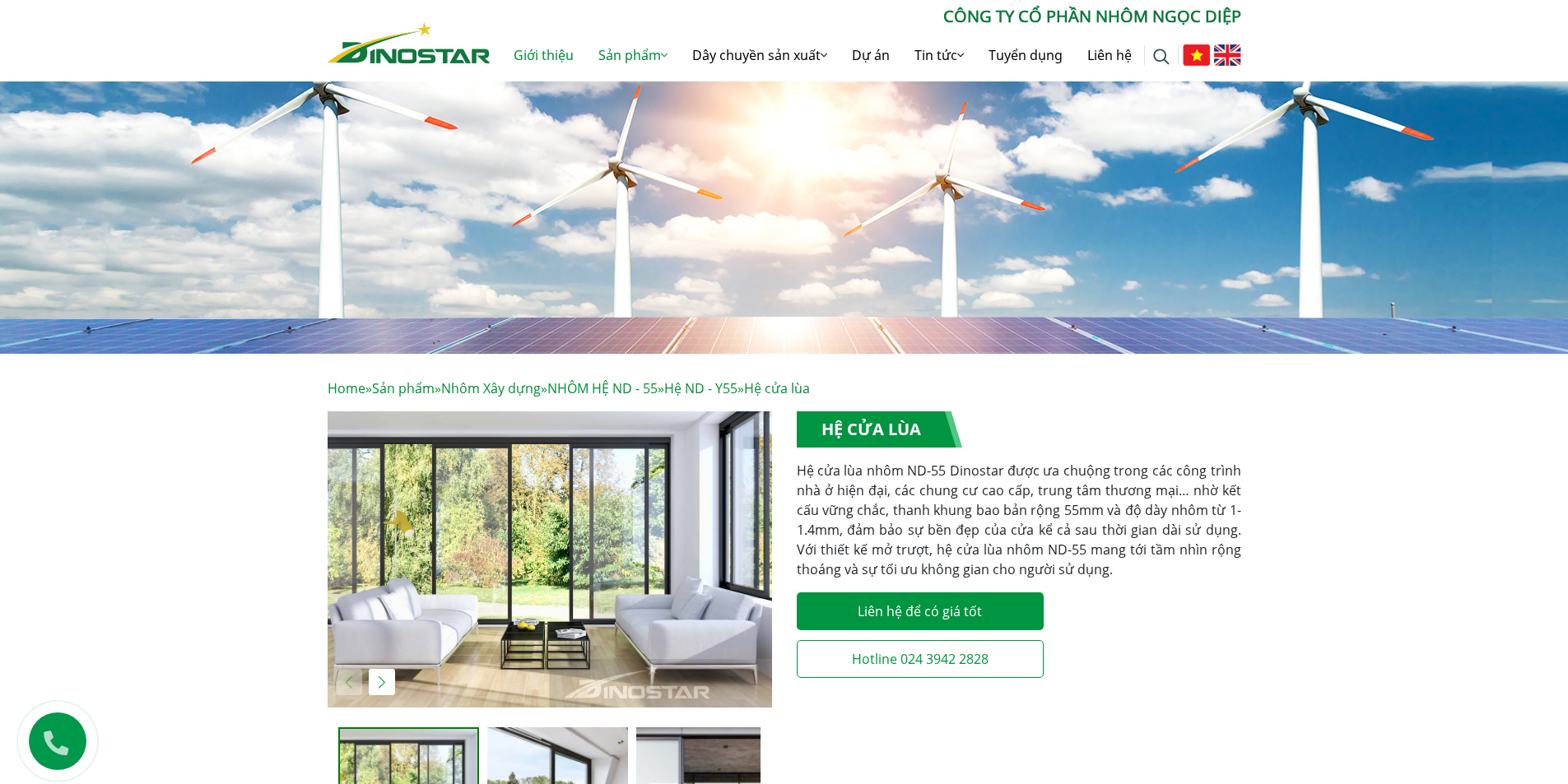
click at [533, 66] on link "Giới thiệu" at bounding box center [543, 55] width 85 height 53
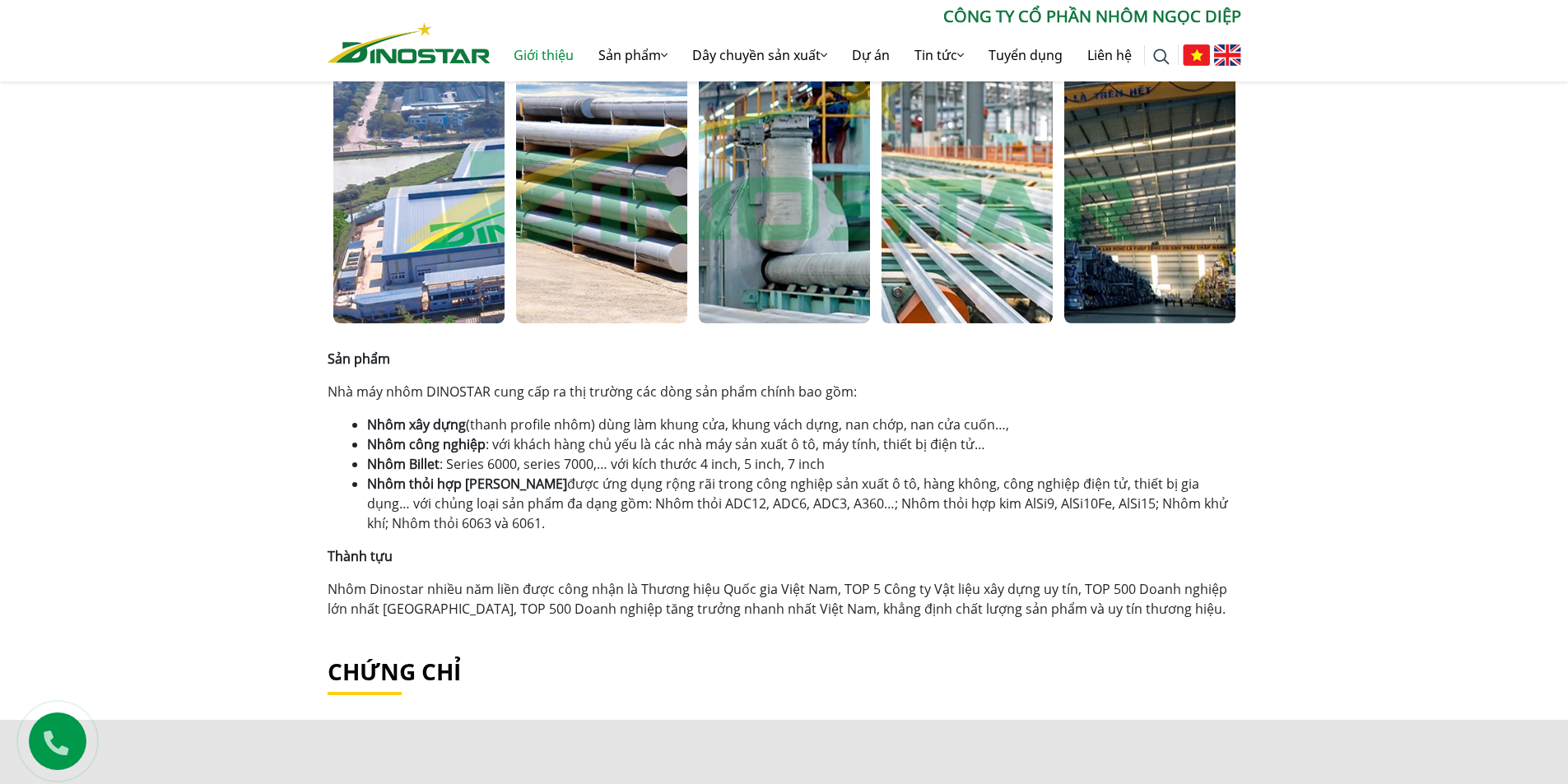
scroll to position [1151, 0]
